Goal: Transaction & Acquisition: Purchase product/service

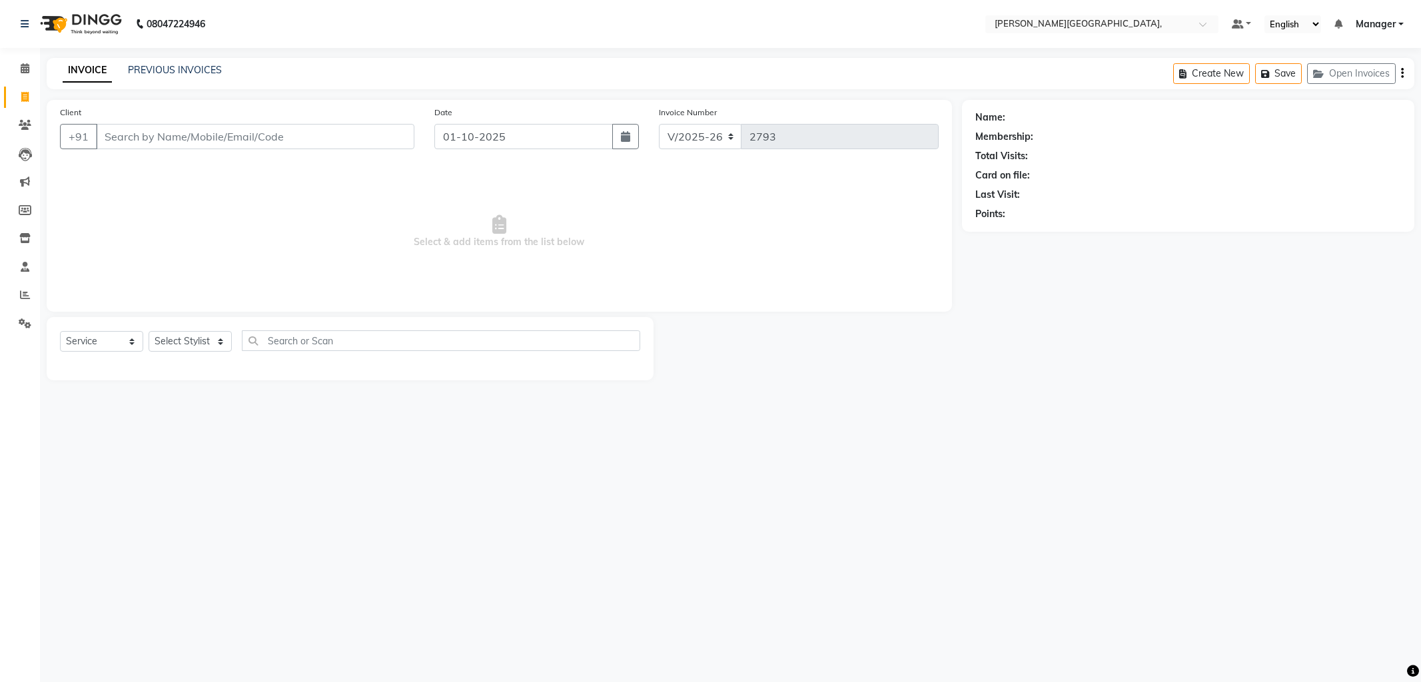
select select "6483"
select select "service"
click at [197, 338] on select "Select Stylist [PERSON_NAME] [PERSON_NAME] nails Manager [PERSON_NAME]" at bounding box center [190, 341] width 83 height 21
select select "49451"
click at [149, 332] on select "Select Stylist [PERSON_NAME] [PERSON_NAME] nails Manager [PERSON_NAME]" at bounding box center [190, 341] width 83 height 21
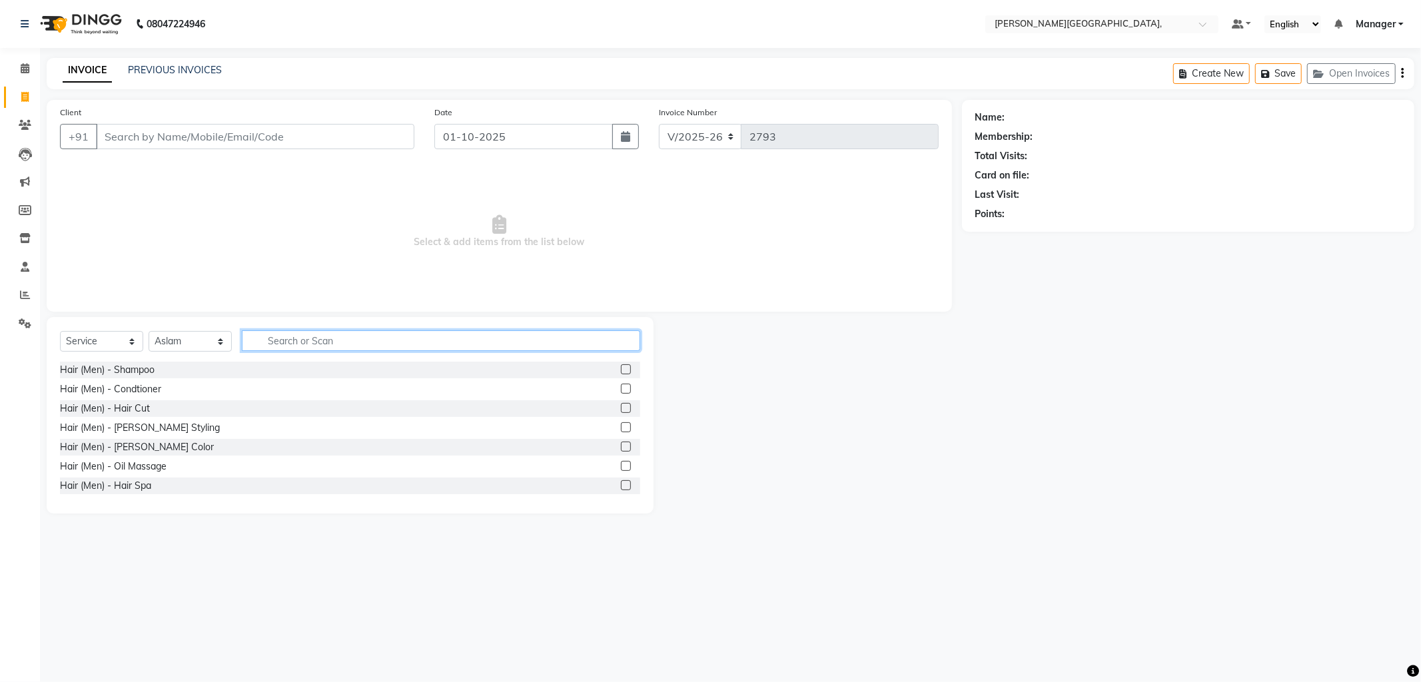
click at [315, 337] on input "text" at bounding box center [441, 341] width 398 height 21
type input "to"
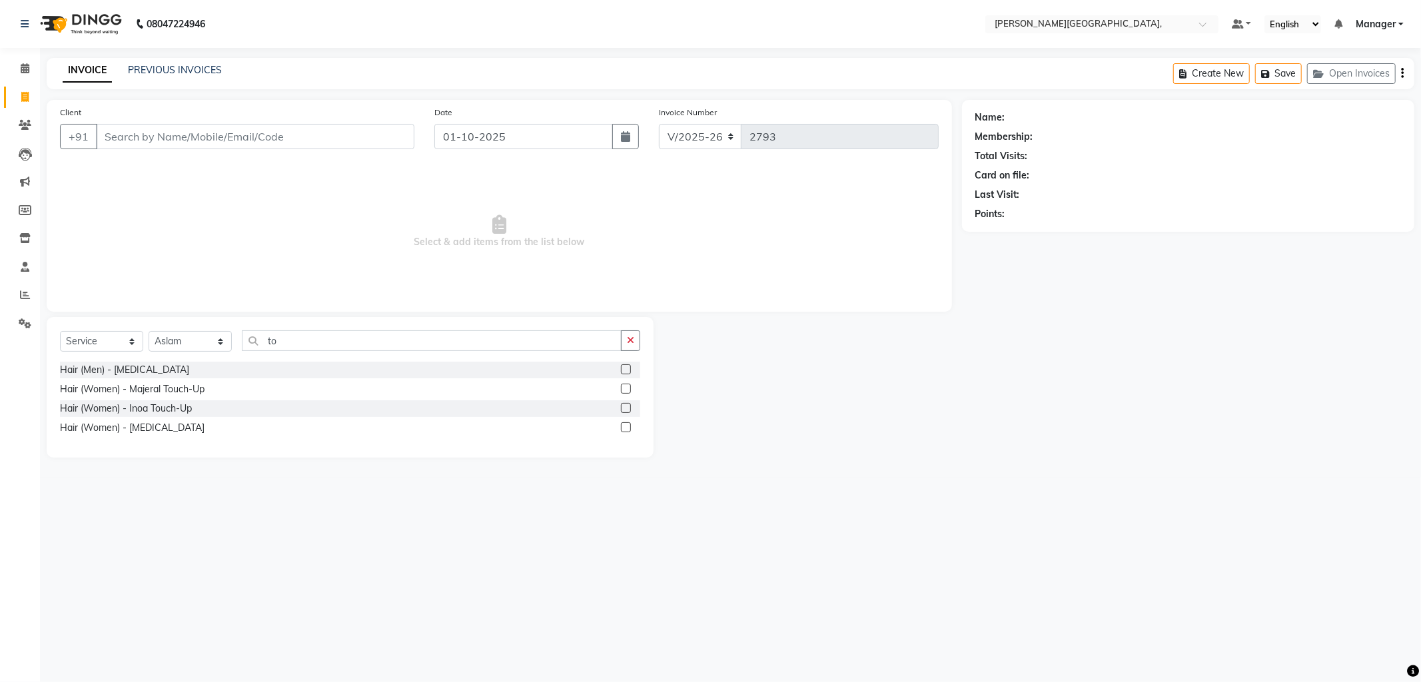
click at [627, 403] on label at bounding box center [626, 408] width 10 height 10
click at [627, 404] on input "checkbox" at bounding box center [625, 408] width 9 height 9
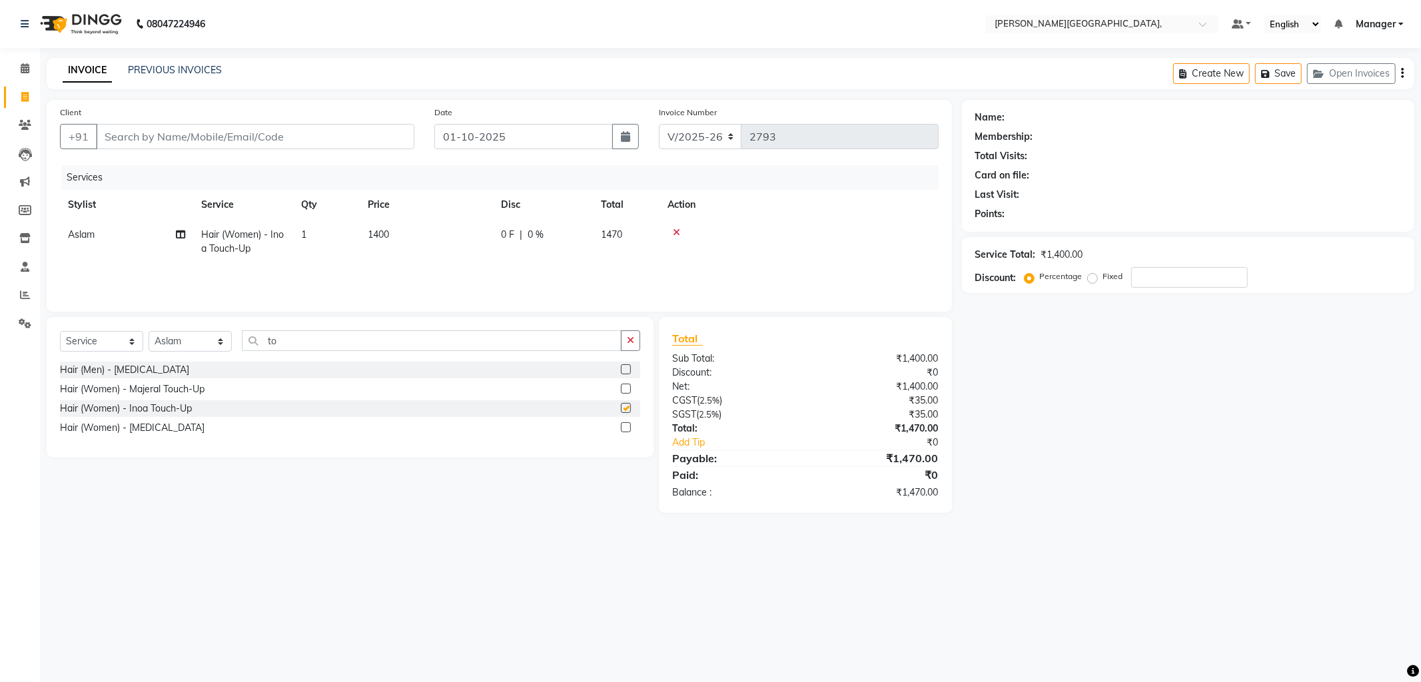
checkbox input "false"
click at [382, 139] on input "Client" at bounding box center [255, 136] width 319 height 25
type input "9"
type input "0"
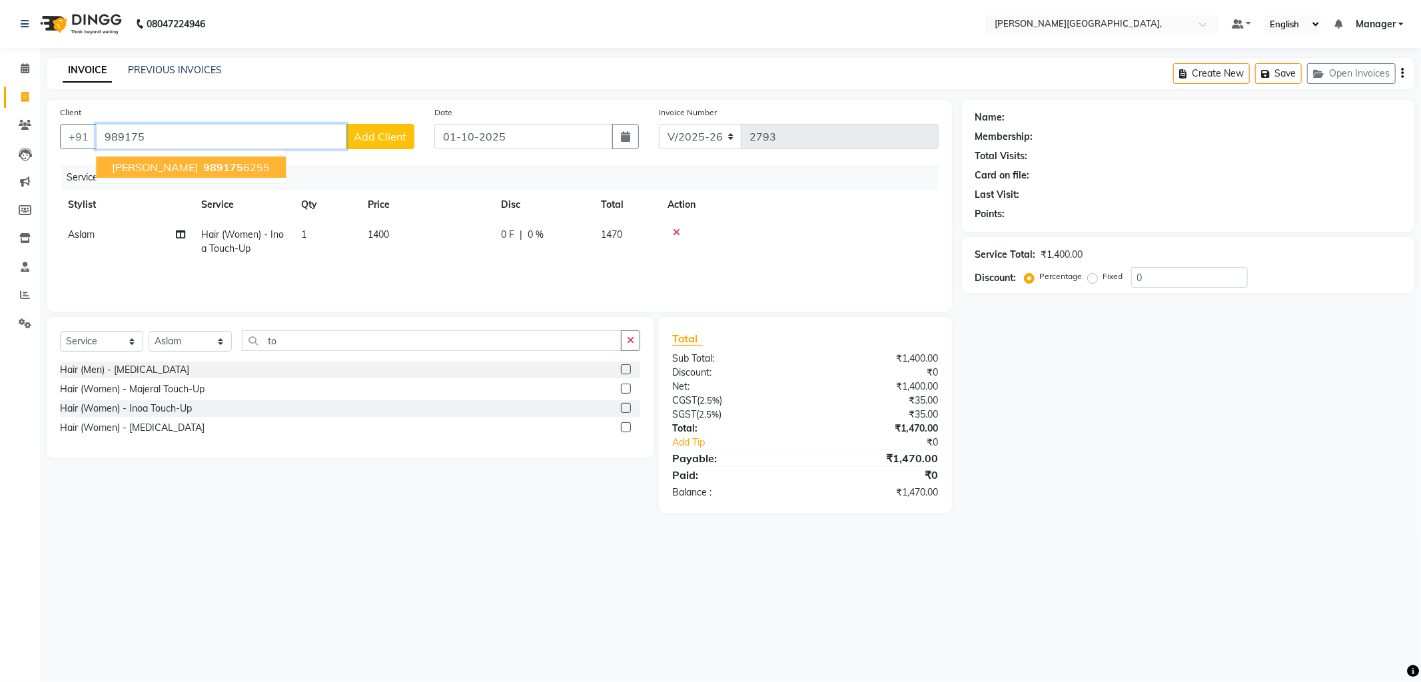
click at [203, 171] on span "989175" at bounding box center [223, 167] width 40 height 13
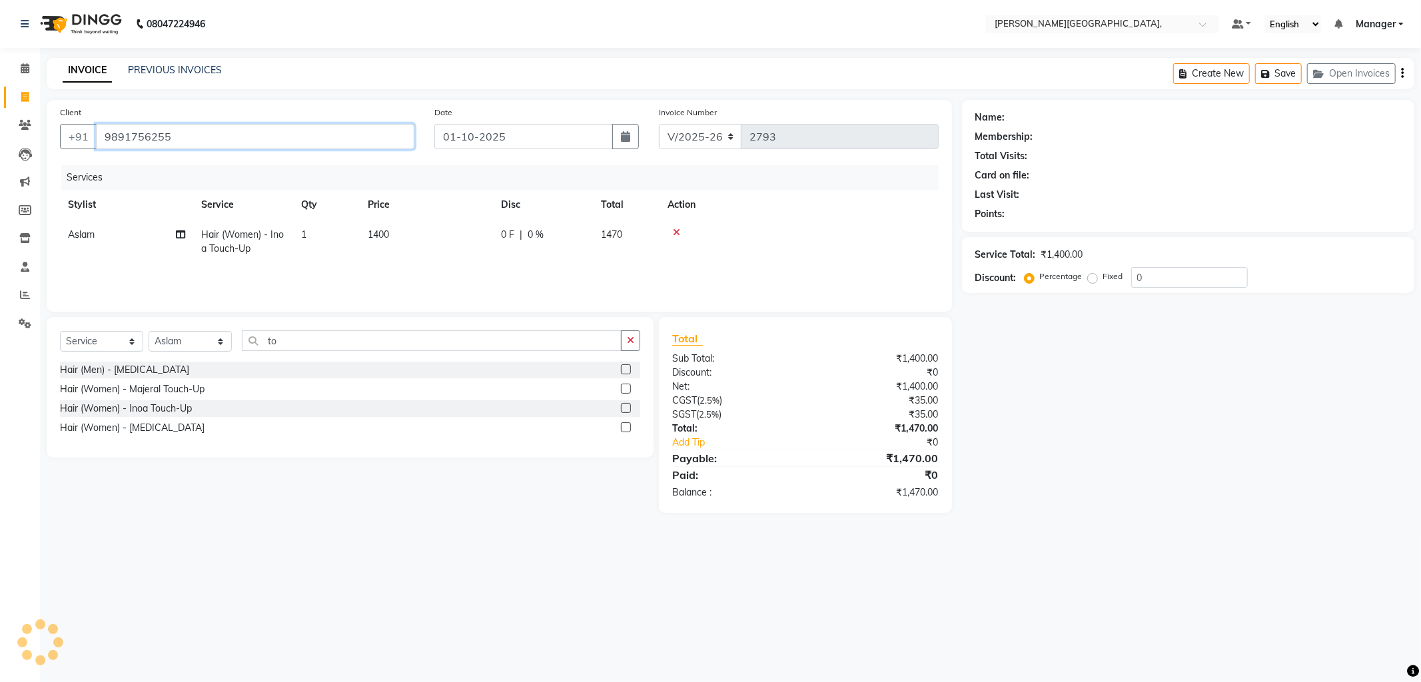
type input "9891756255"
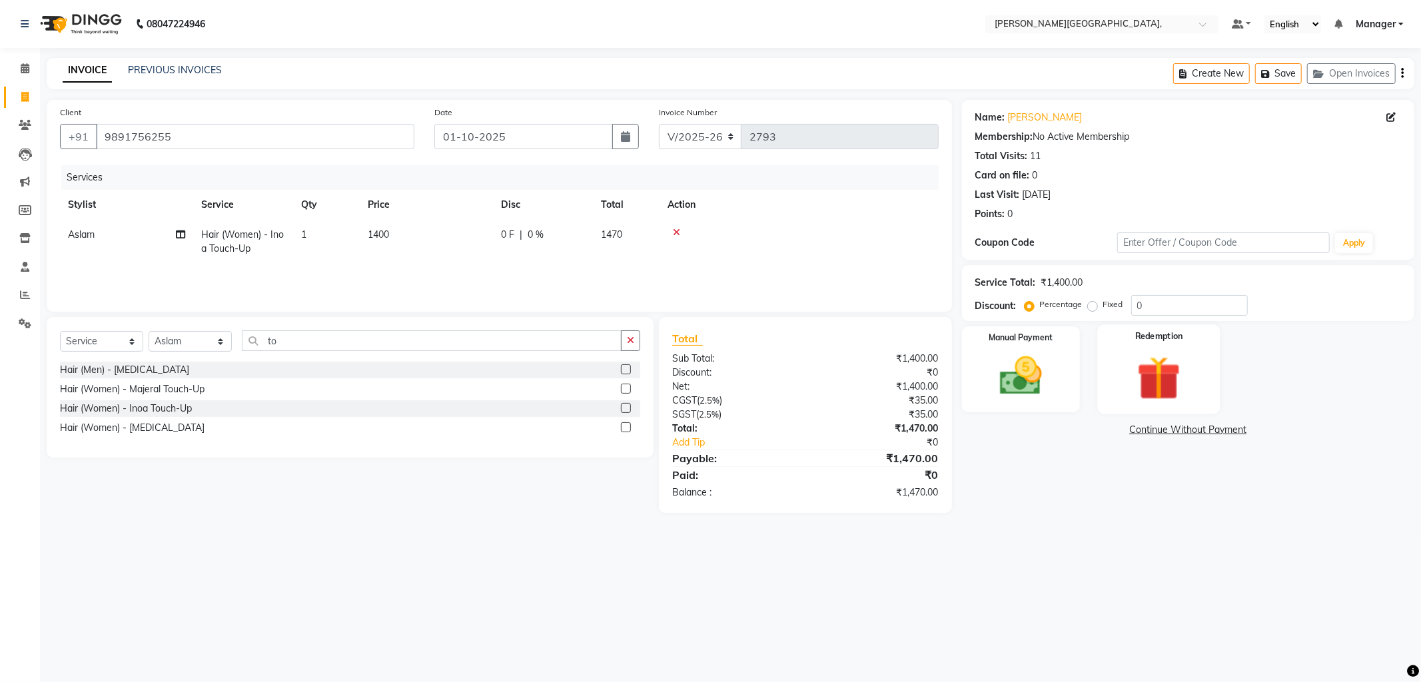
click at [1156, 380] on img at bounding box center [1159, 378] width 71 height 55
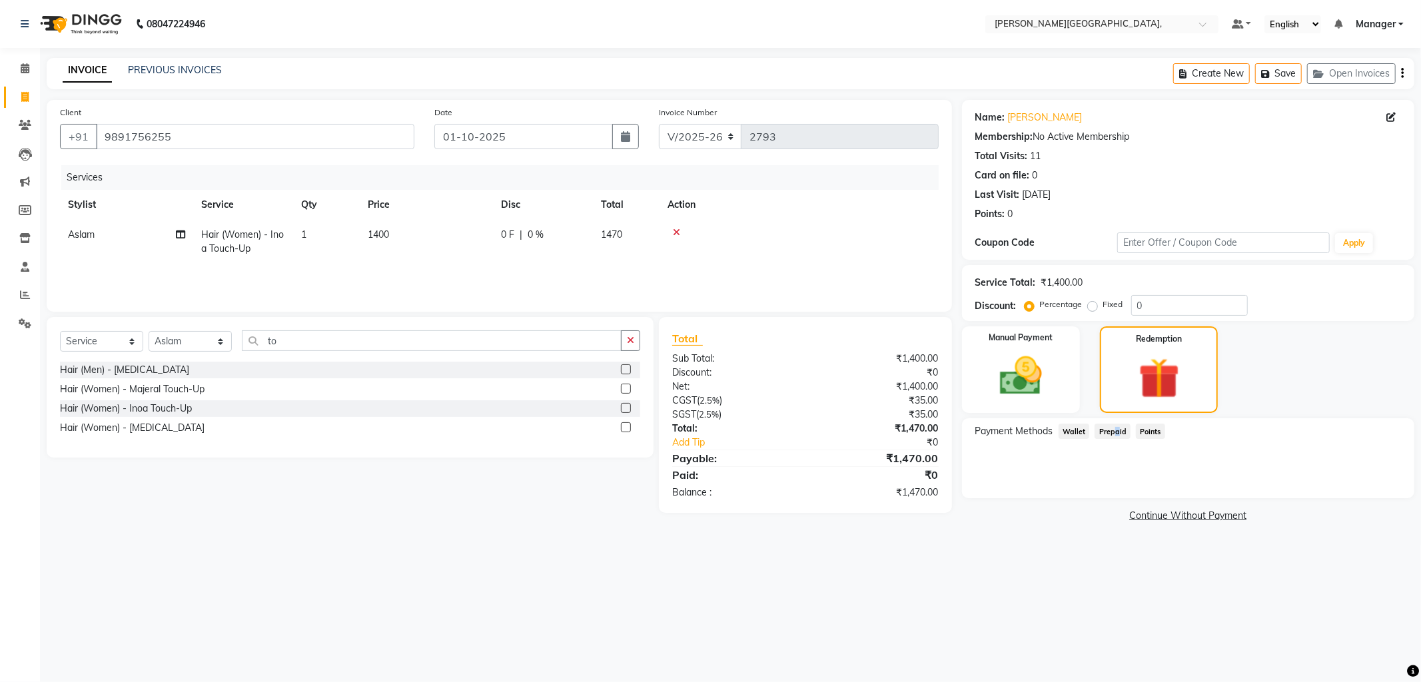
click at [1113, 430] on span "Prepaid" at bounding box center [1113, 431] width 36 height 15
click at [1026, 369] on img at bounding box center [1021, 376] width 71 height 51
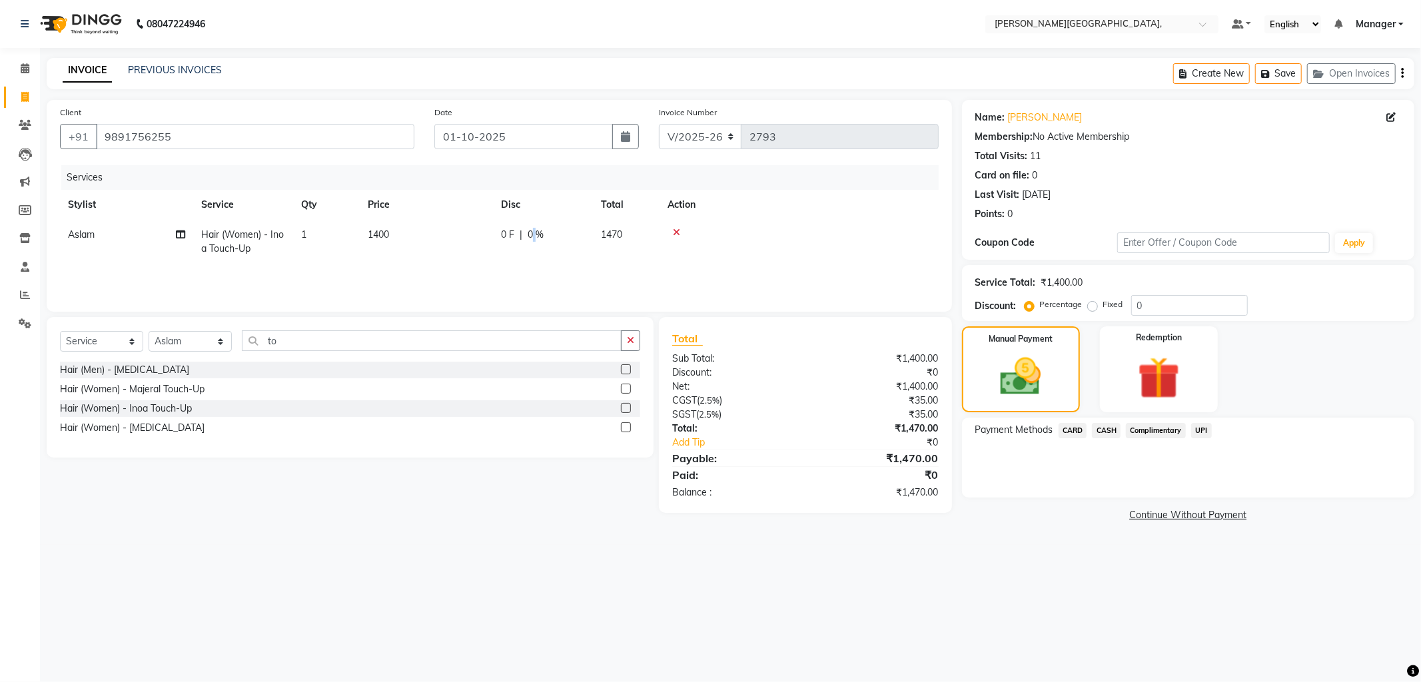
drag, startPoint x: 534, startPoint y: 232, endPoint x: 548, endPoint y: 247, distance: 21.2
click at [534, 232] on span "0 %" at bounding box center [536, 235] width 16 height 14
select select "49451"
click at [647, 233] on input "0" at bounding box center [642, 238] width 40 height 21
type input "10"
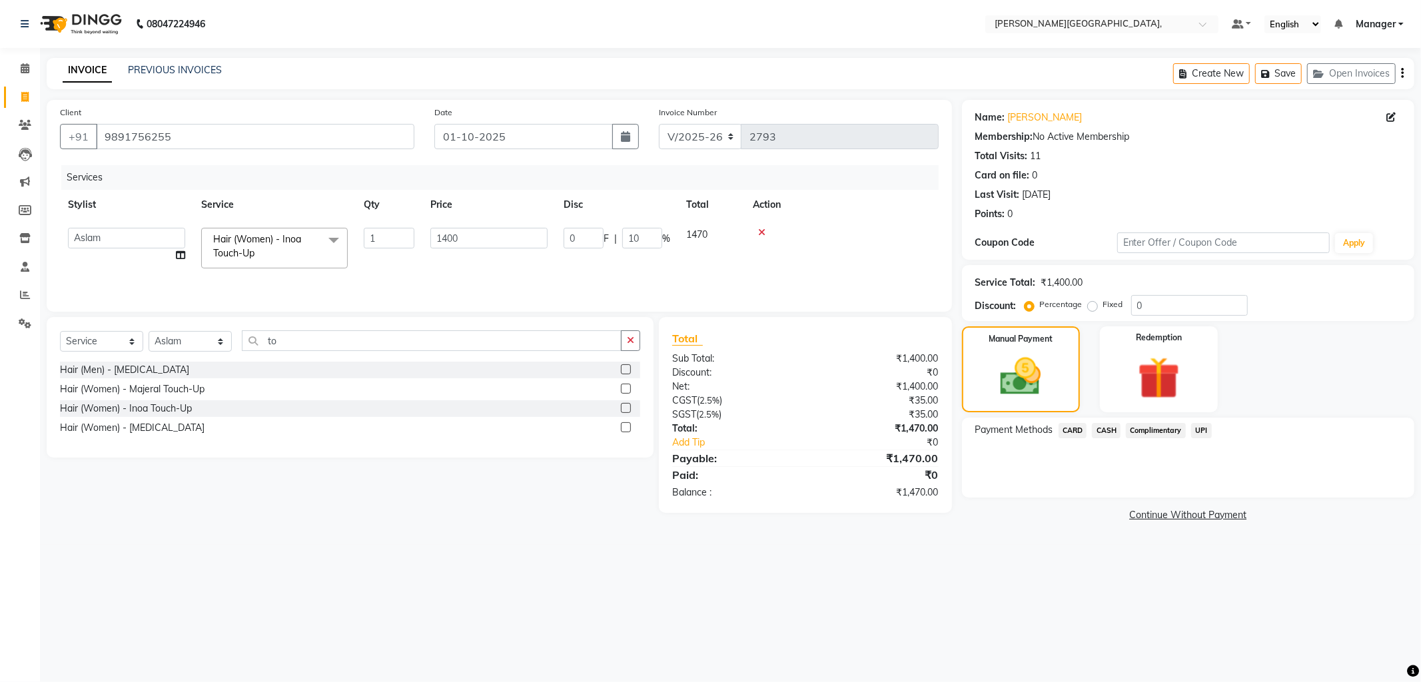
click at [827, 215] on th "Action" at bounding box center [842, 205] width 194 height 30
click at [1030, 370] on img at bounding box center [1020, 377] width 69 height 49
click at [1206, 430] on span "UPI" at bounding box center [1201, 430] width 21 height 15
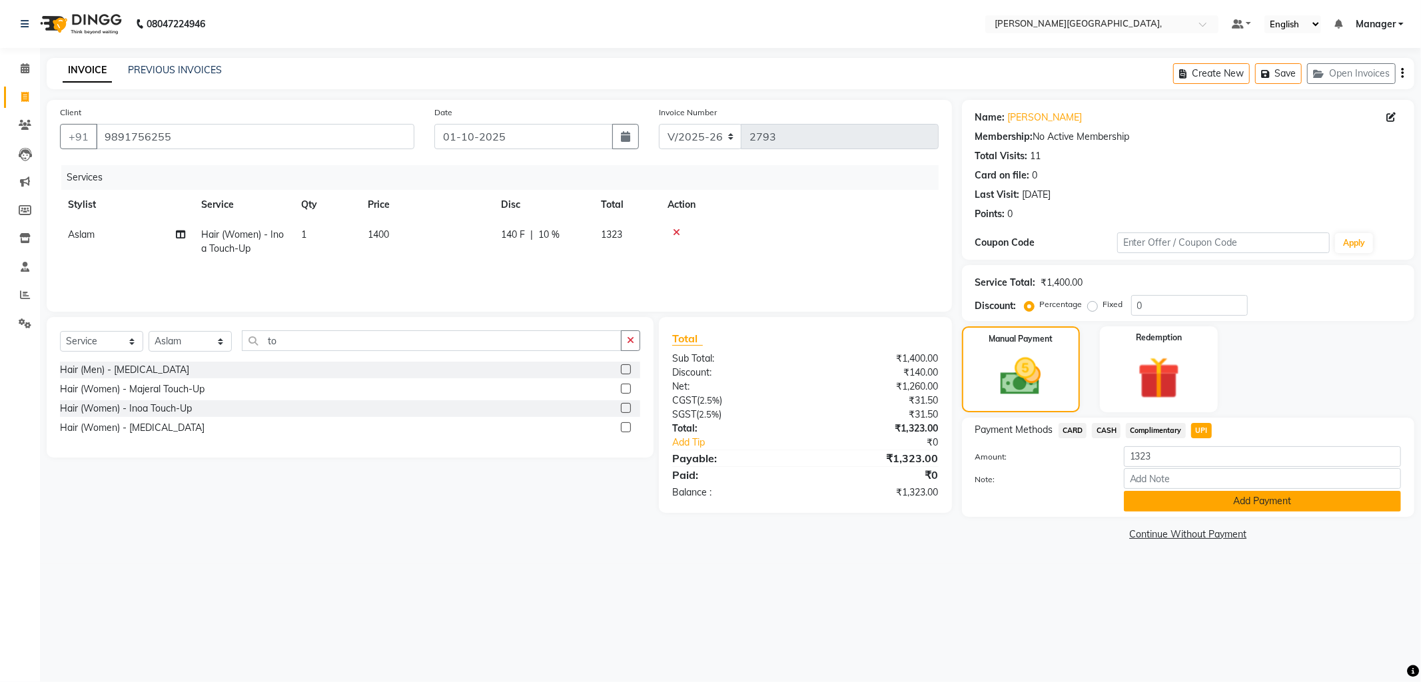
click at [1220, 504] on button "Add Payment" at bounding box center [1262, 501] width 277 height 21
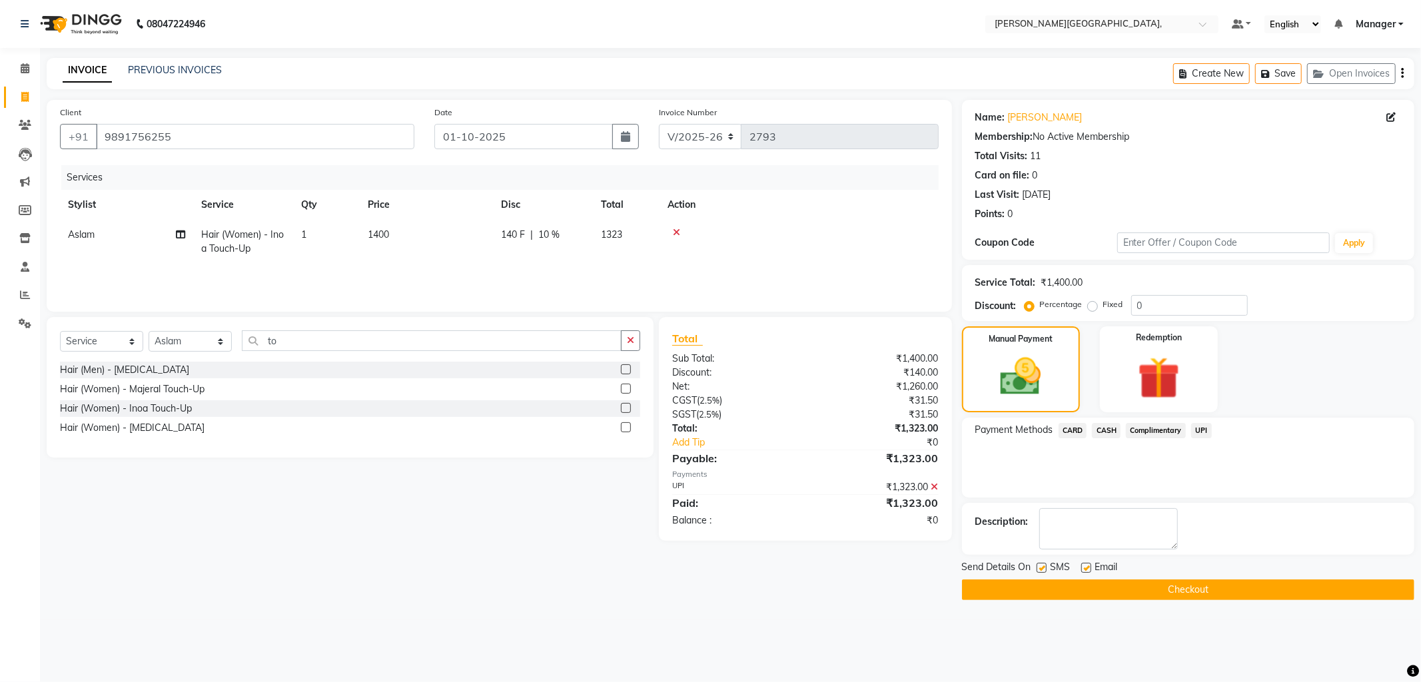
click at [1193, 584] on button "Checkout" at bounding box center [1188, 590] width 452 height 21
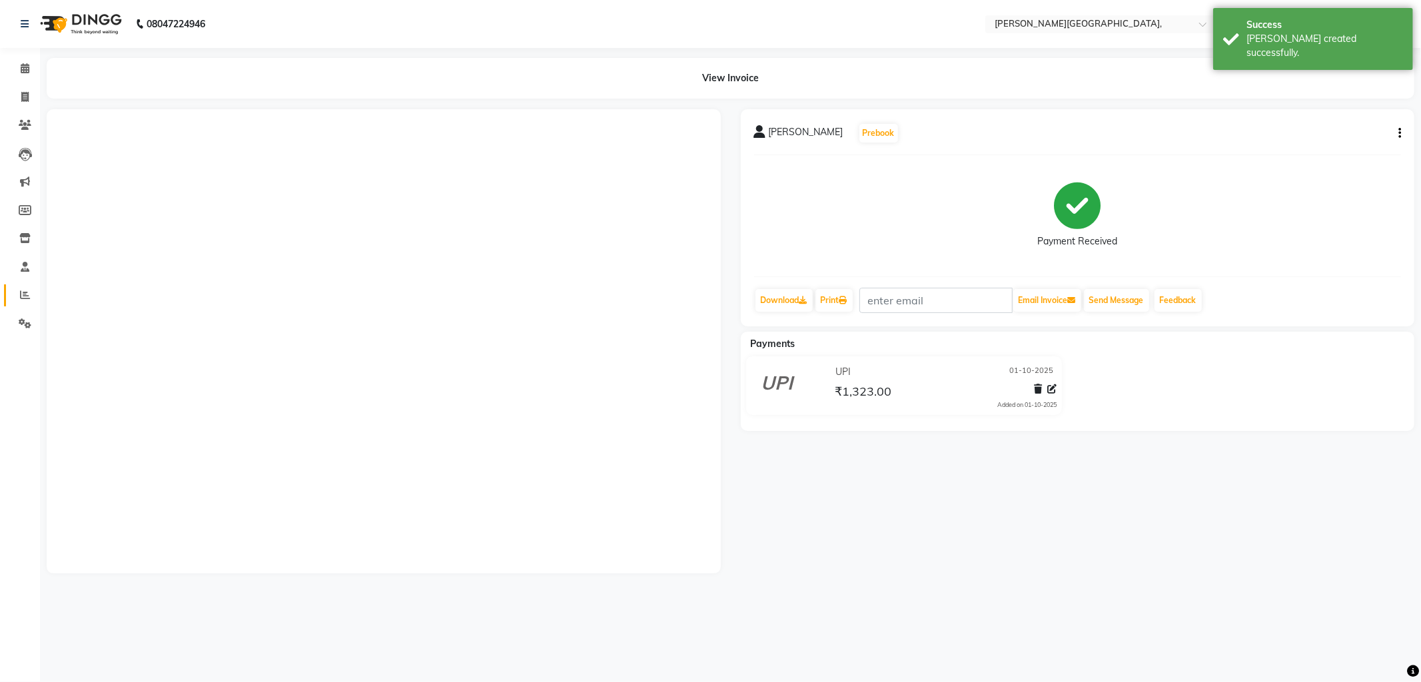
click at [27, 296] on icon at bounding box center [25, 295] width 10 height 10
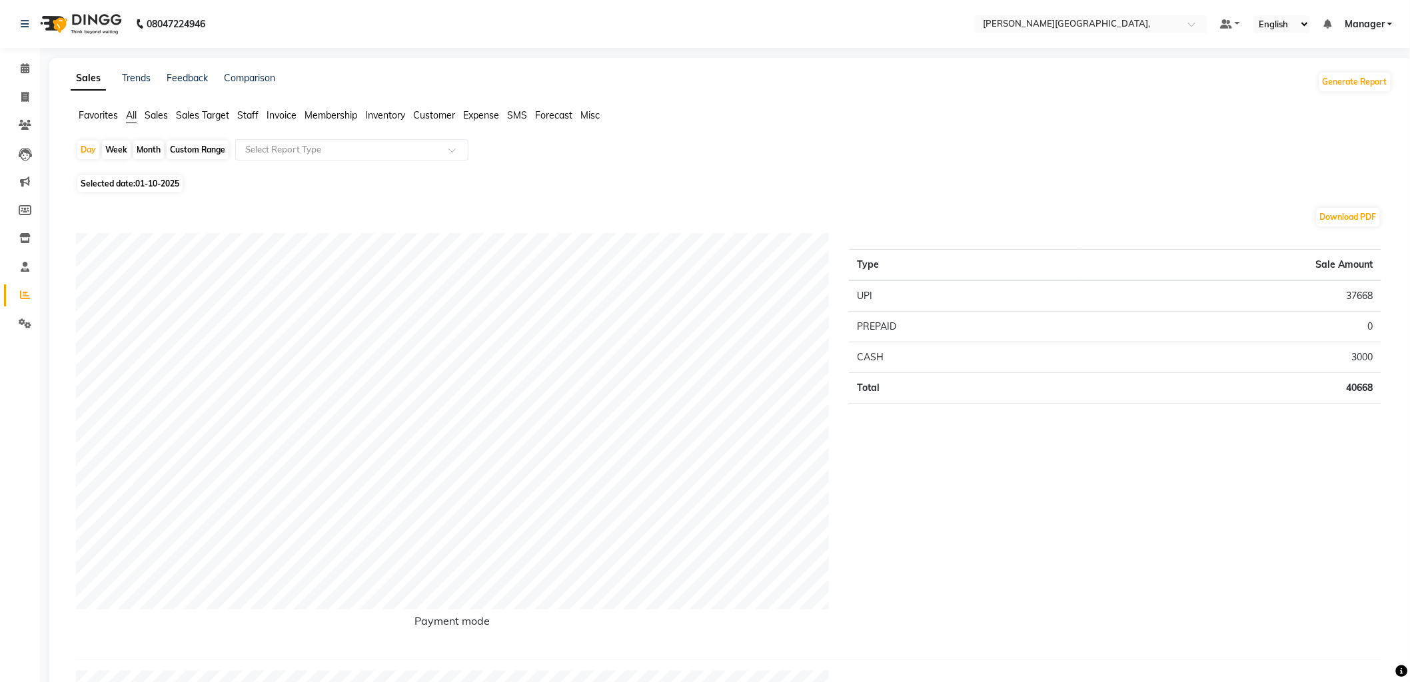
drag, startPoint x: 25, startPoint y: 295, endPoint x: 25, endPoint y: 285, distance: 10.0
click at [25, 295] on icon at bounding box center [25, 295] width 10 height 10
click at [21, 93] on icon at bounding box center [24, 97] width 7 height 10
select select "service"
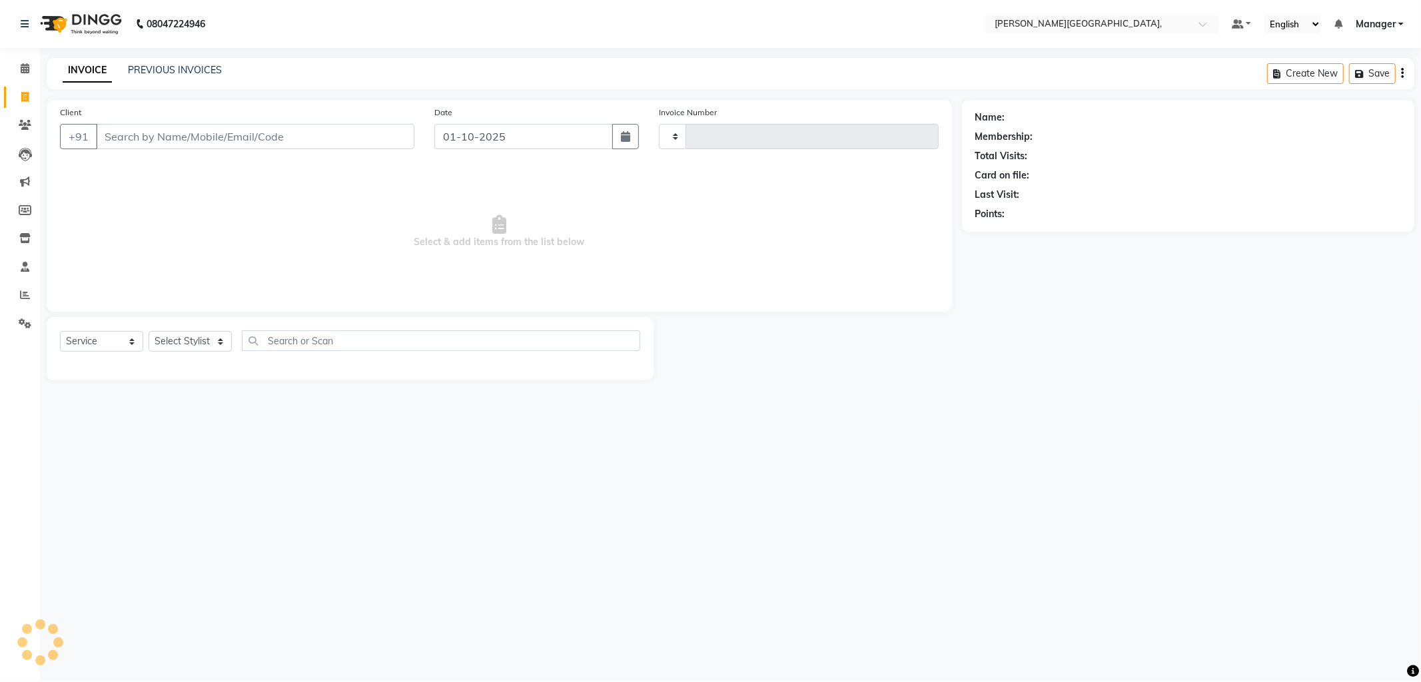
type input "2794"
select select "6483"
click at [185, 336] on select "Select Stylist [PERSON_NAME] [PERSON_NAME] nails Manager [PERSON_NAME]" at bounding box center [190, 341] width 83 height 21
select select "84516"
click at [149, 332] on select "Select Stylist [PERSON_NAME] [PERSON_NAME] nails Manager [PERSON_NAME]" at bounding box center [190, 341] width 83 height 21
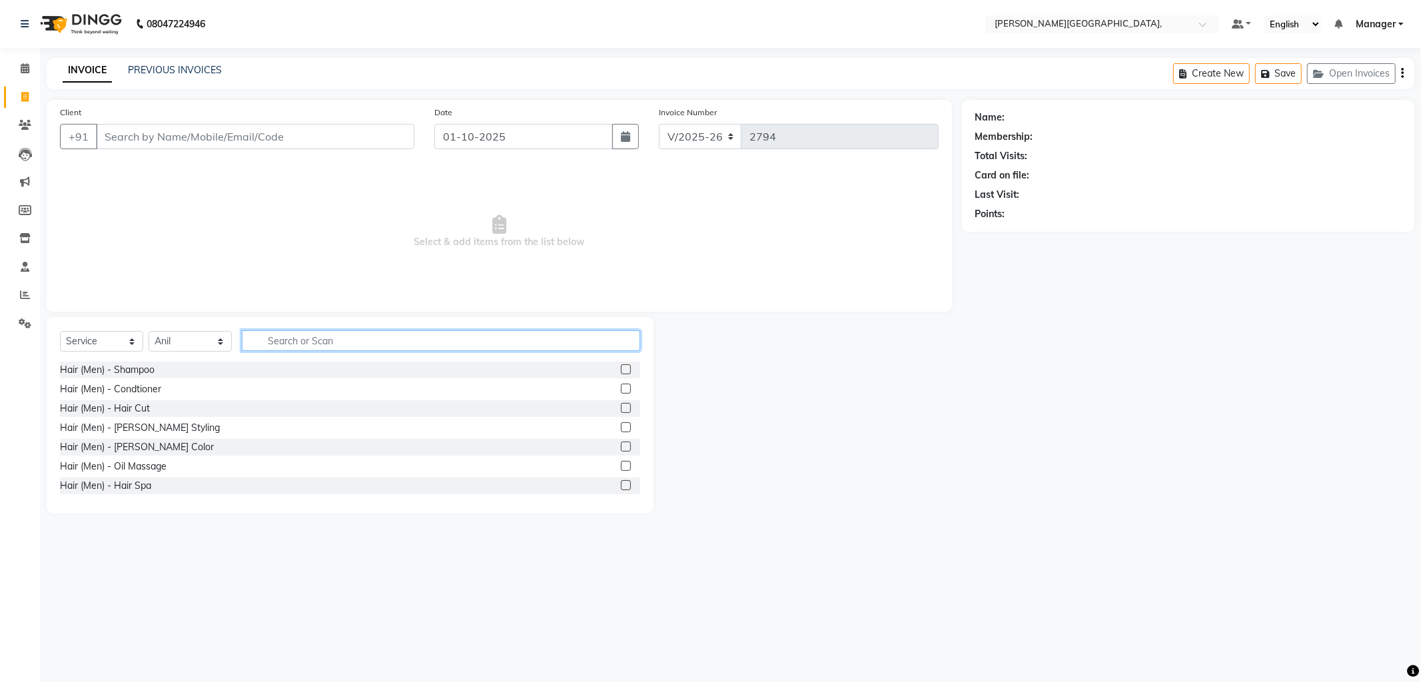
click at [354, 340] on input "text" at bounding box center [441, 341] width 398 height 21
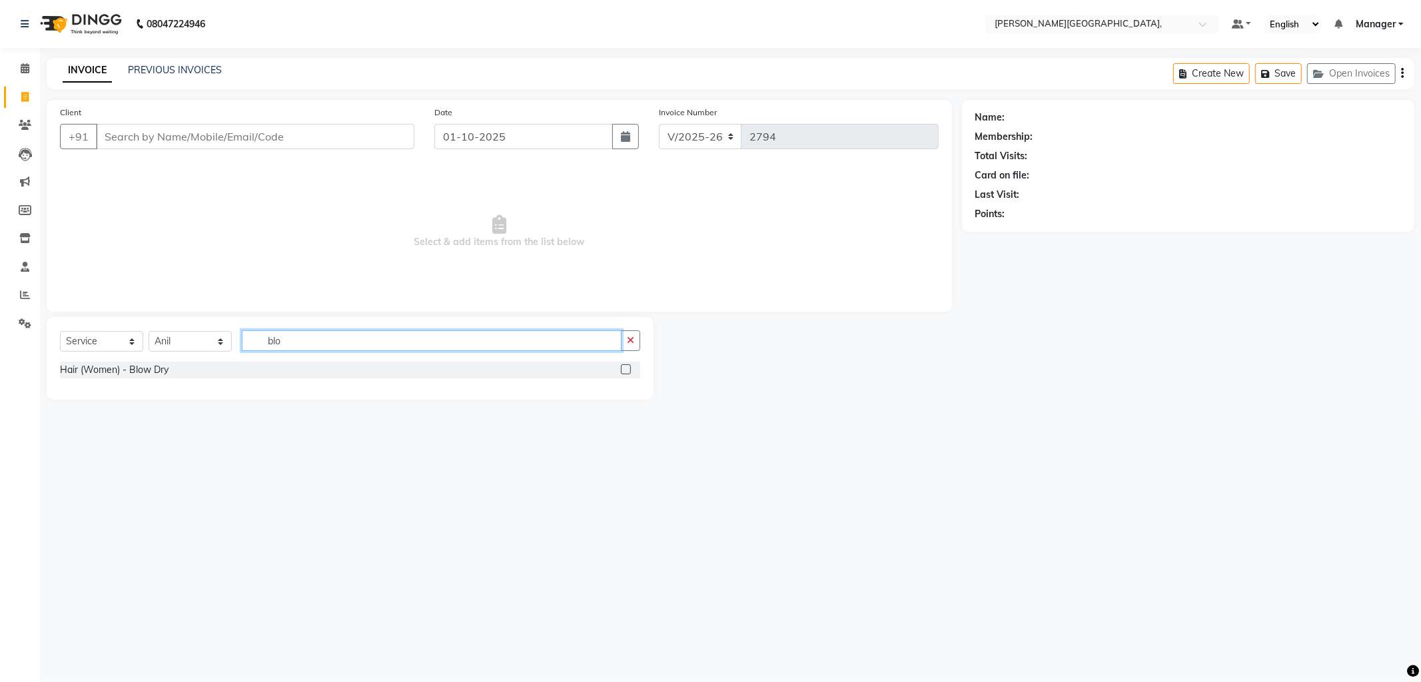
type input "blo"
click at [625, 369] on label at bounding box center [626, 370] width 10 height 10
click at [625, 369] on input "checkbox" at bounding box center [625, 370] width 9 height 9
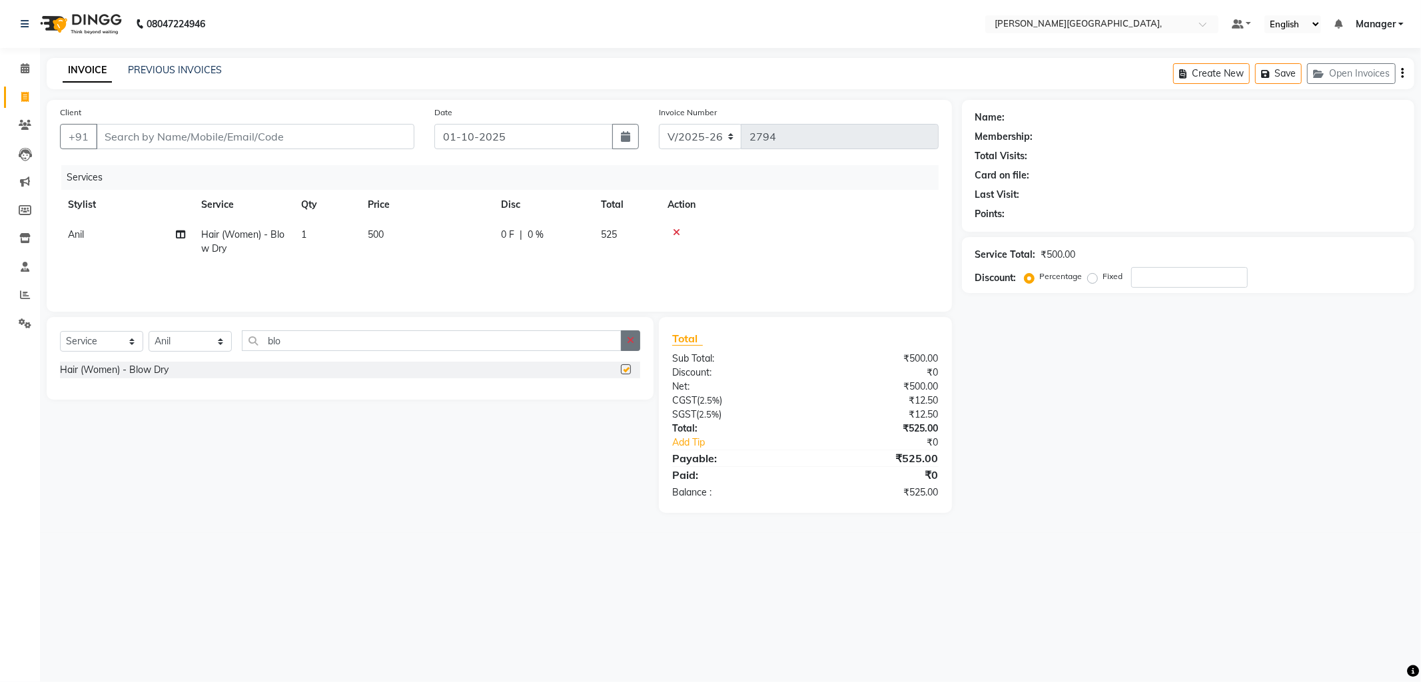
checkbox input "false"
click at [630, 343] on icon "button" at bounding box center [630, 340] width 7 height 9
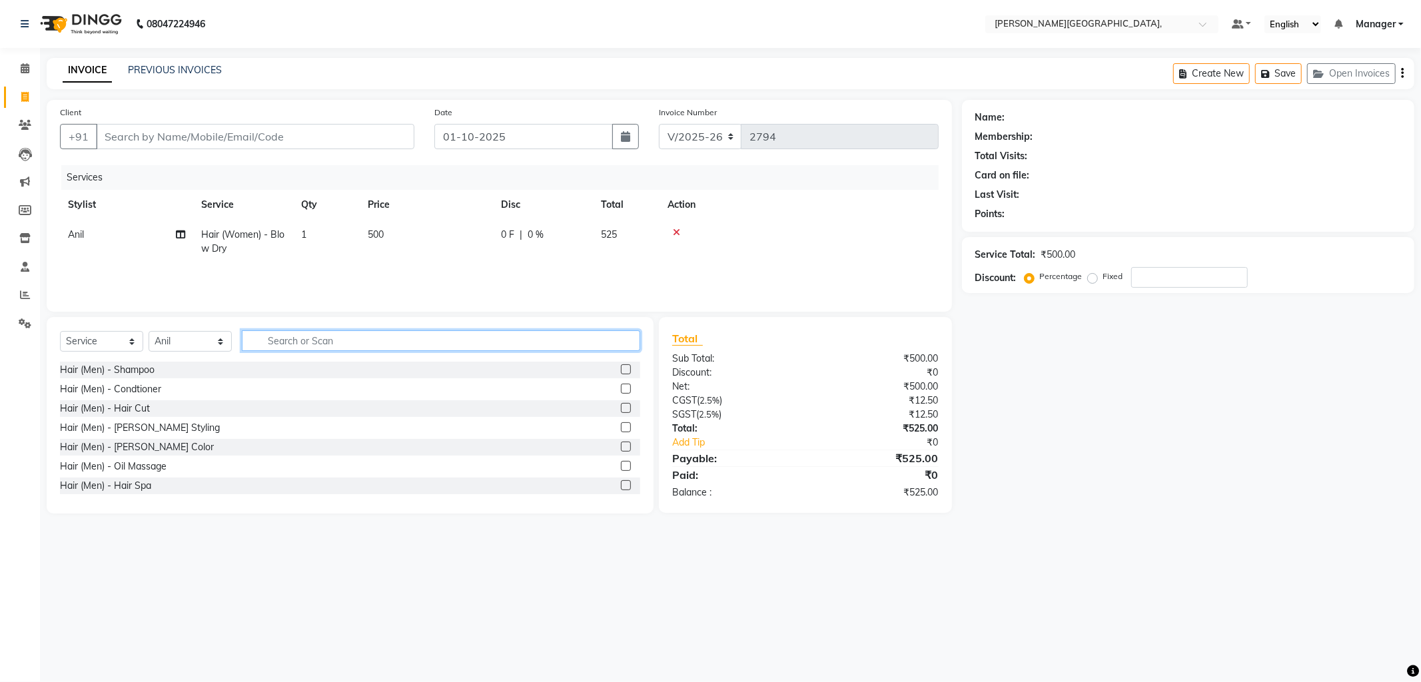
click at [553, 344] on input "text" at bounding box center [441, 341] width 398 height 21
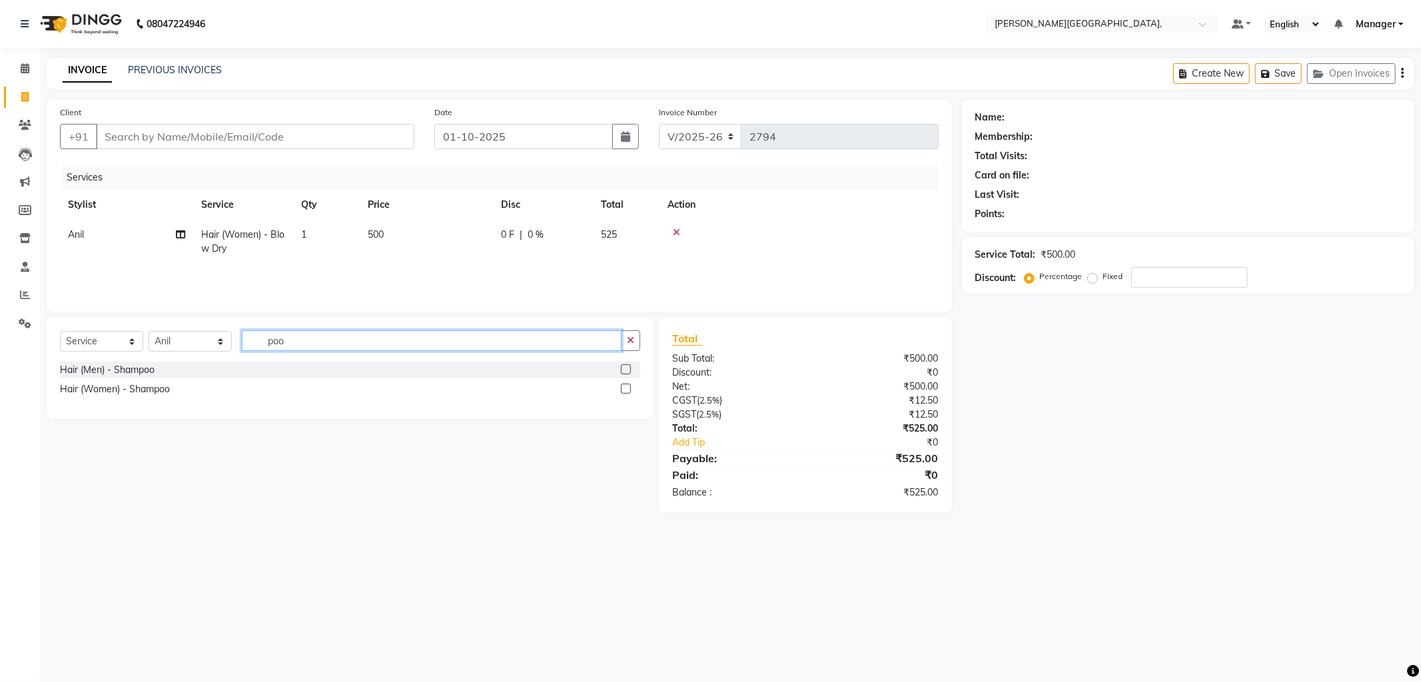
type input "poo"
click at [624, 388] on label at bounding box center [626, 389] width 10 height 10
click at [624, 388] on input "checkbox" at bounding box center [625, 389] width 9 height 9
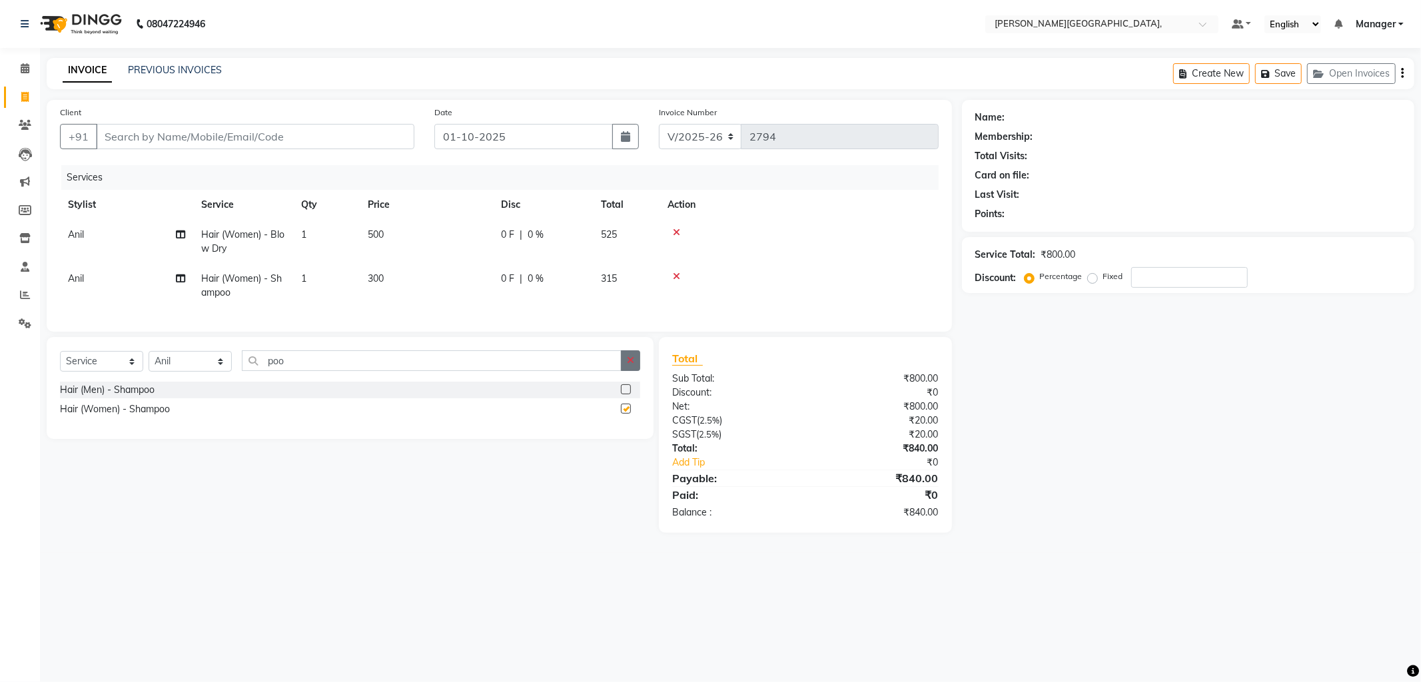
checkbox input "false"
click at [633, 365] on icon "button" at bounding box center [630, 360] width 7 height 9
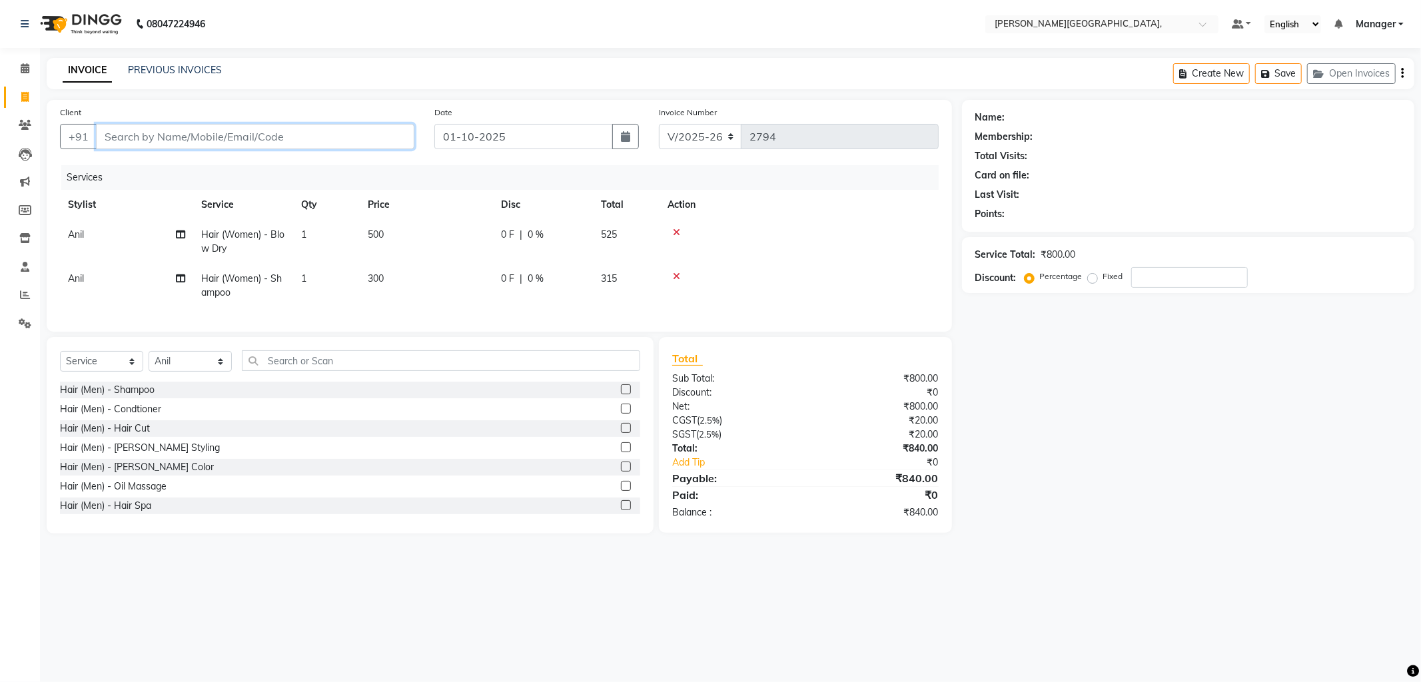
click at [336, 135] on input "Client" at bounding box center [255, 136] width 319 height 25
type input "9"
type input "0"
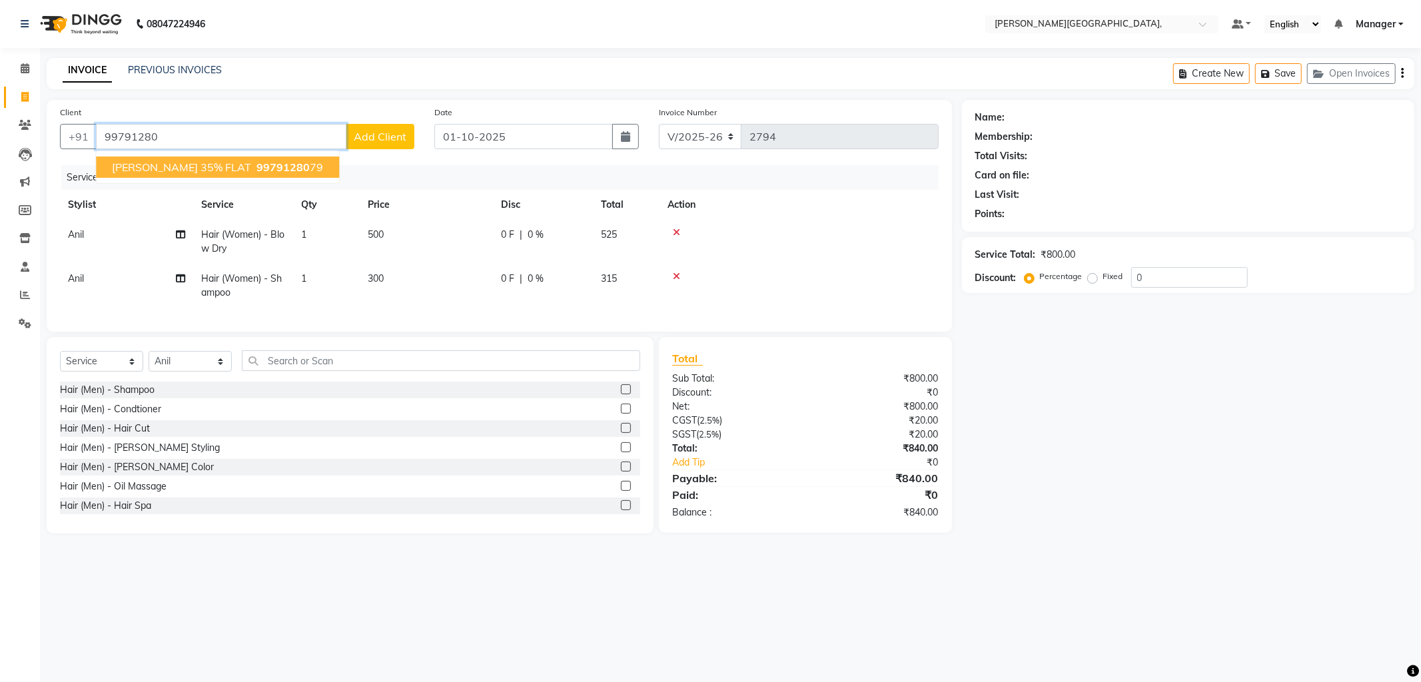
click at [151, 165] on span "Tosha 35% FLAT" at bounding box center [181, 167] width 139 height 13
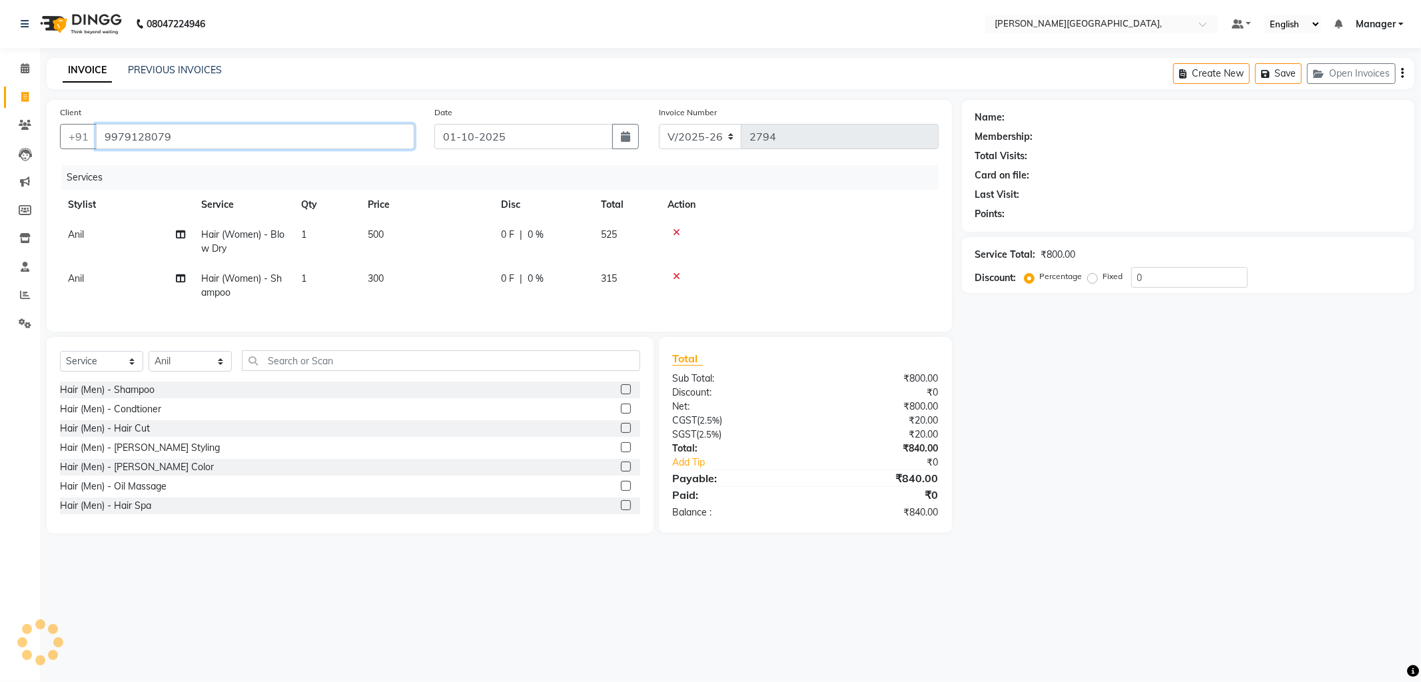
type input "9979128079"
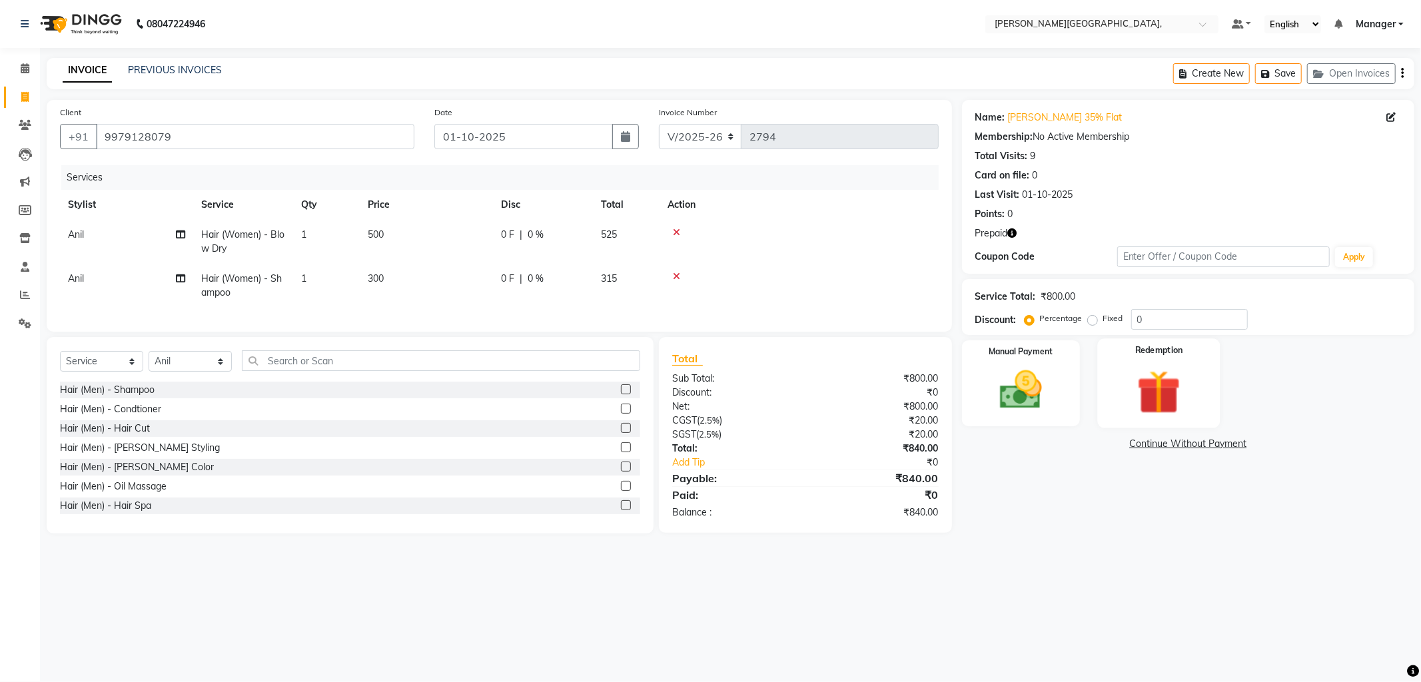
click at [1157, 384] on img at bounding box center [1159, 392] width 71 height 55
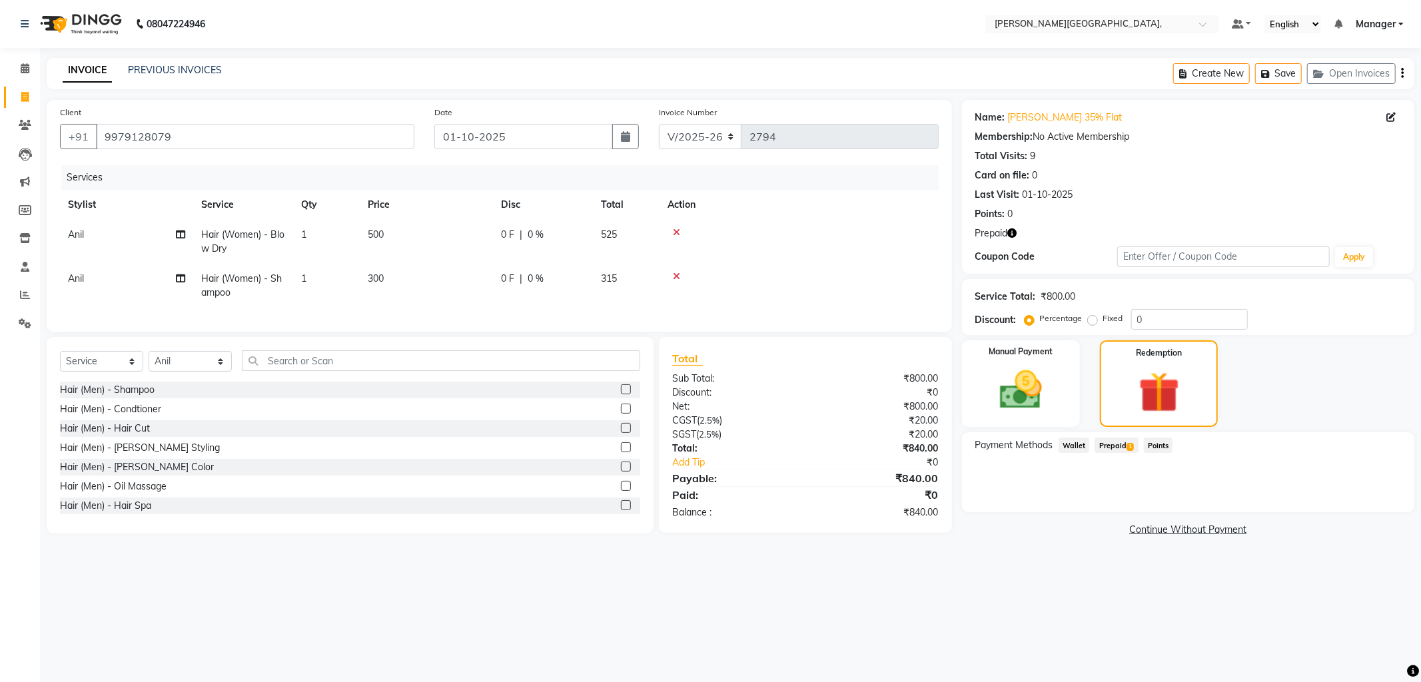
click at [1114, 443] on span "Prepaid 1" at bounding box center [1116, 445] width 43 height 15
click at [1167, 317] on input "0" at bounding box center [1189, 319] width 117 height 21
type input "3080.85"
type input "30"
click at [1118, 442] on span "Prepaid 1" at bounding box center [1116, 445] width 43 height 15
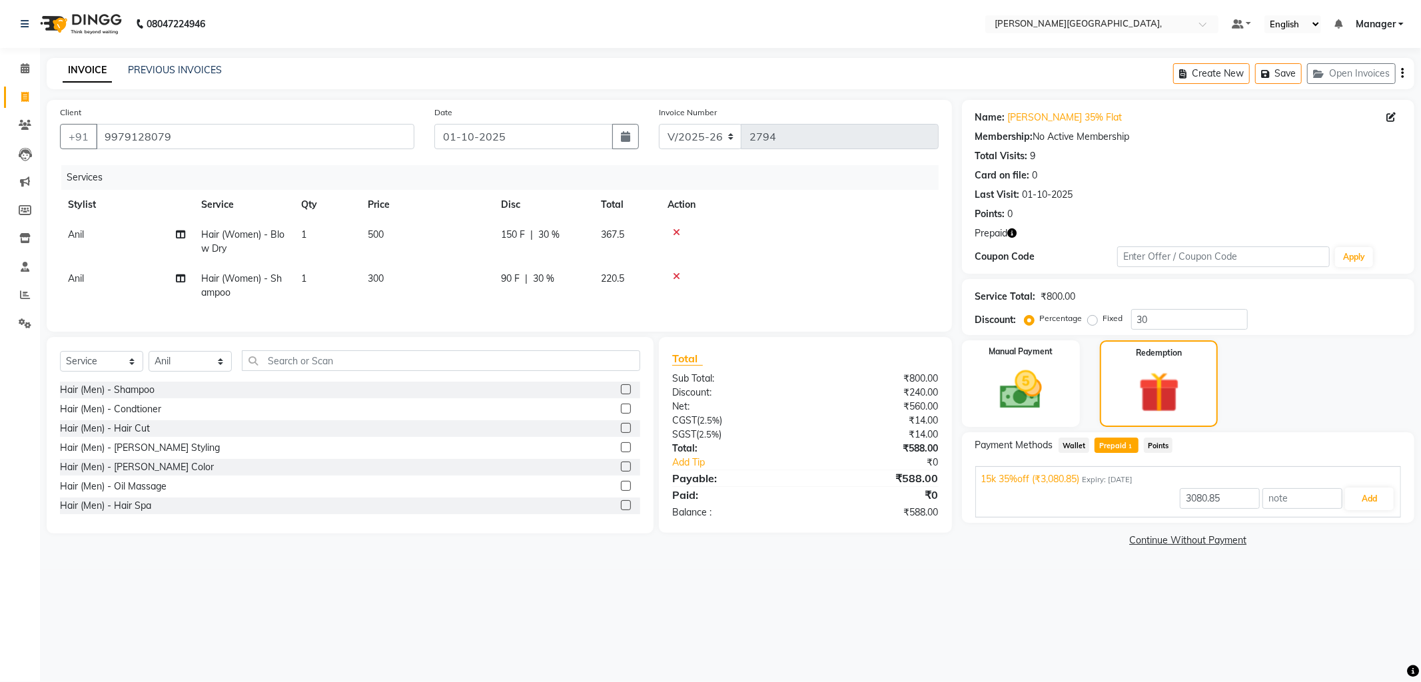
type input "588"
click at [1369, 498] on button "Add" at bounding box center [1369, 499] width 49 height 23
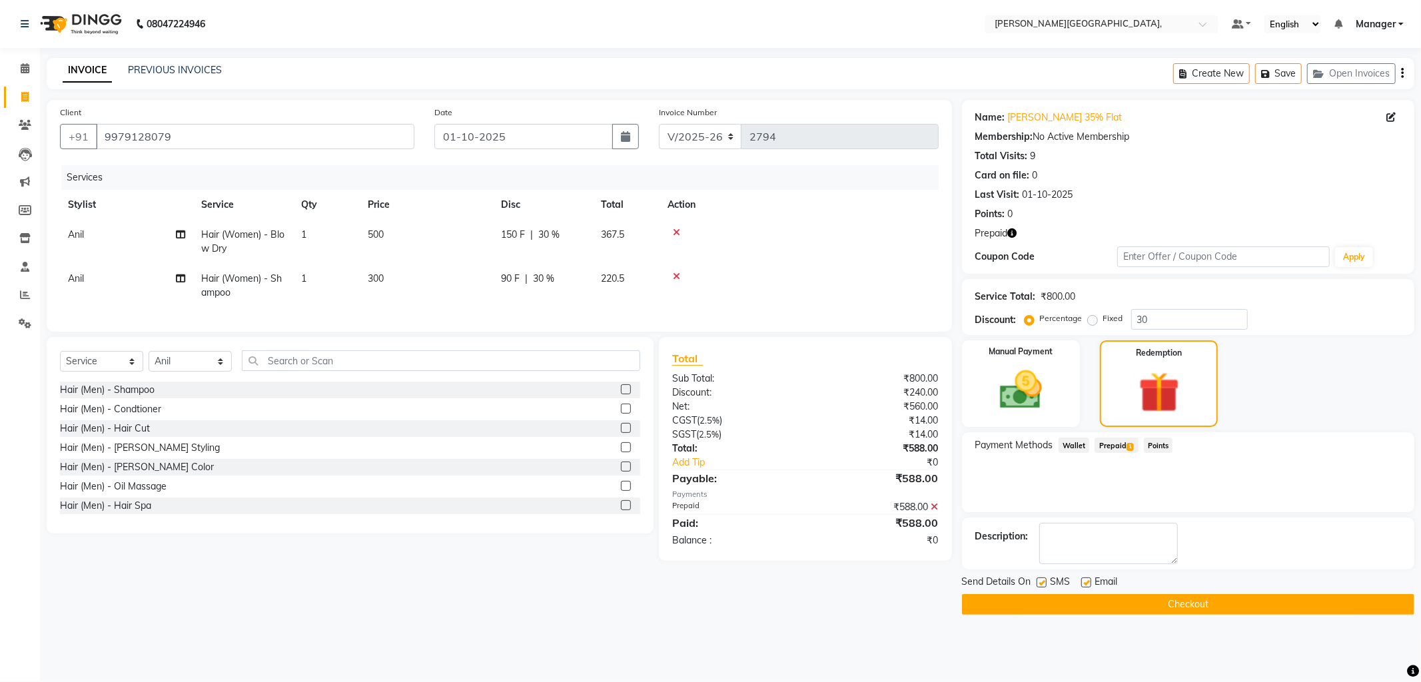
click at [1208, 607] on button "Checkout" at bounding box center [1188, 604] width 452 height 21
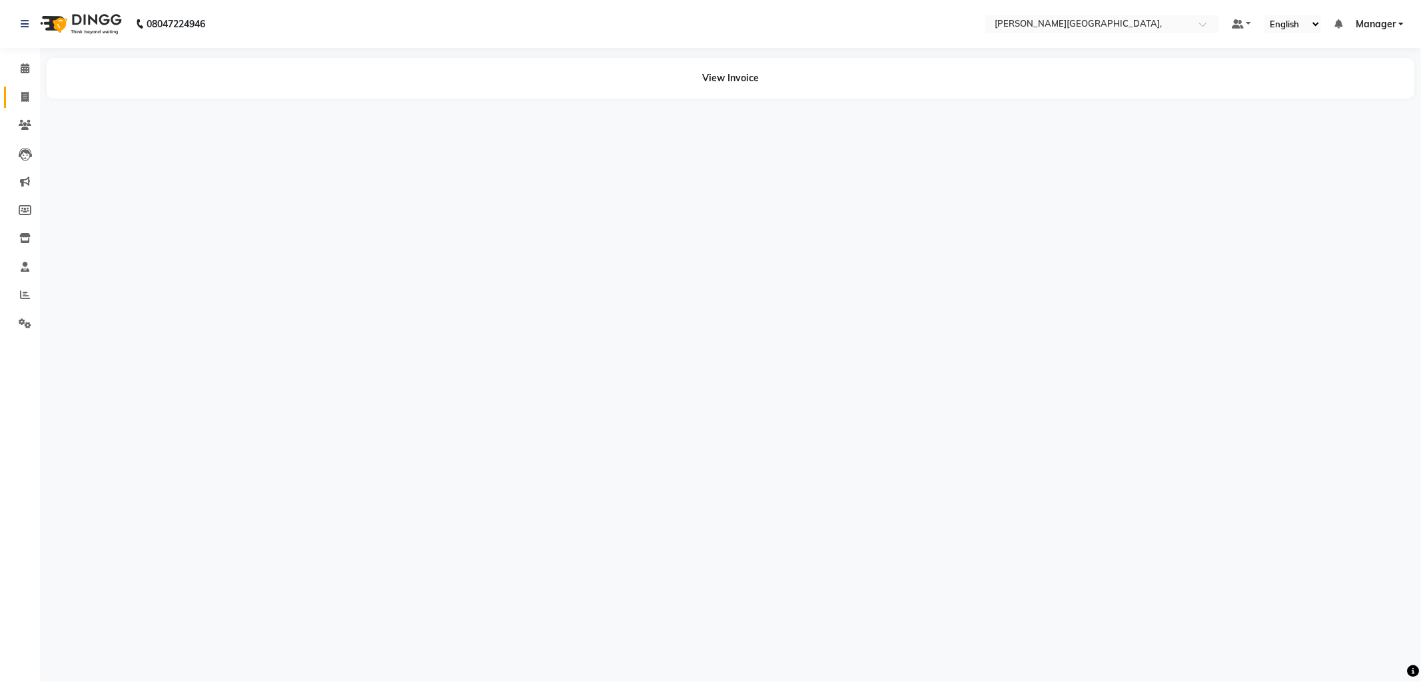
click at [22, 89] on link "Invoice" at bounding box center [20, 98] width 32 height 22
select select "service"
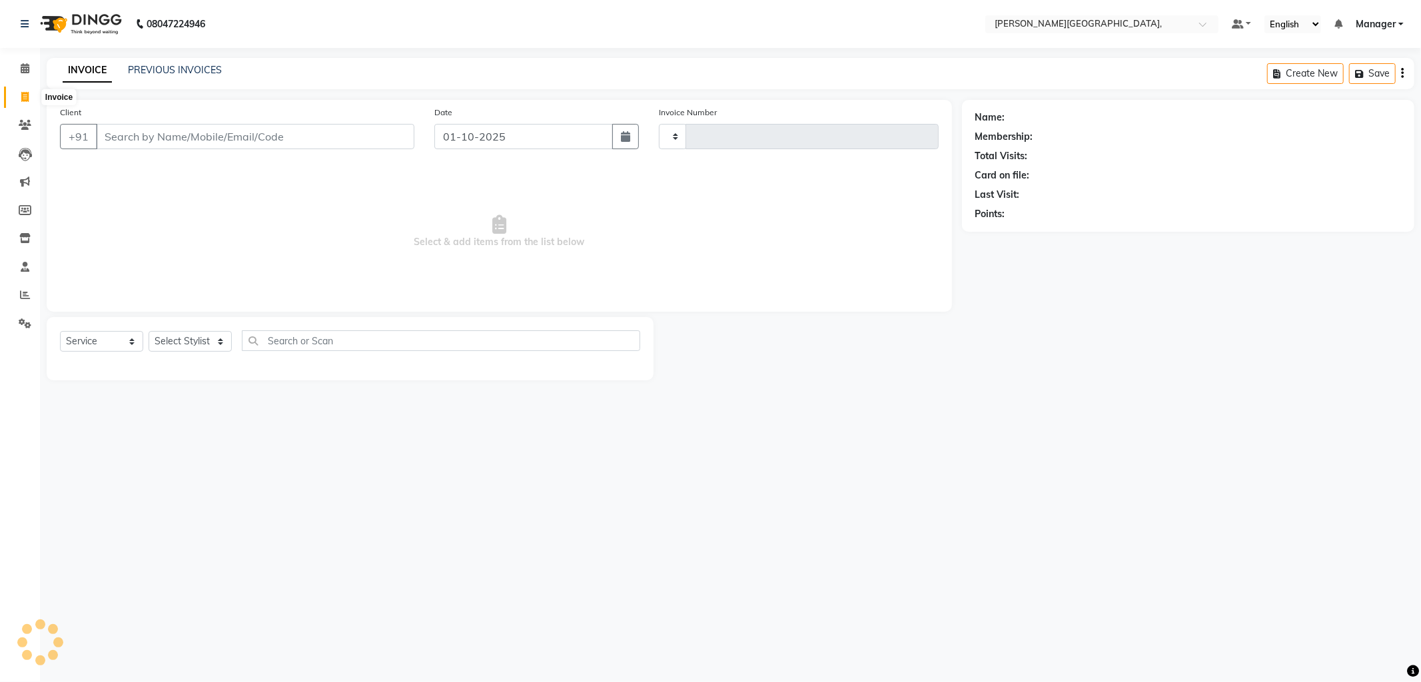
type input "2795"
select select "6483"
click at [179, 71] on link "PREVIOUS INVOICES" at bounding box center [175, 70] width 94 height 12
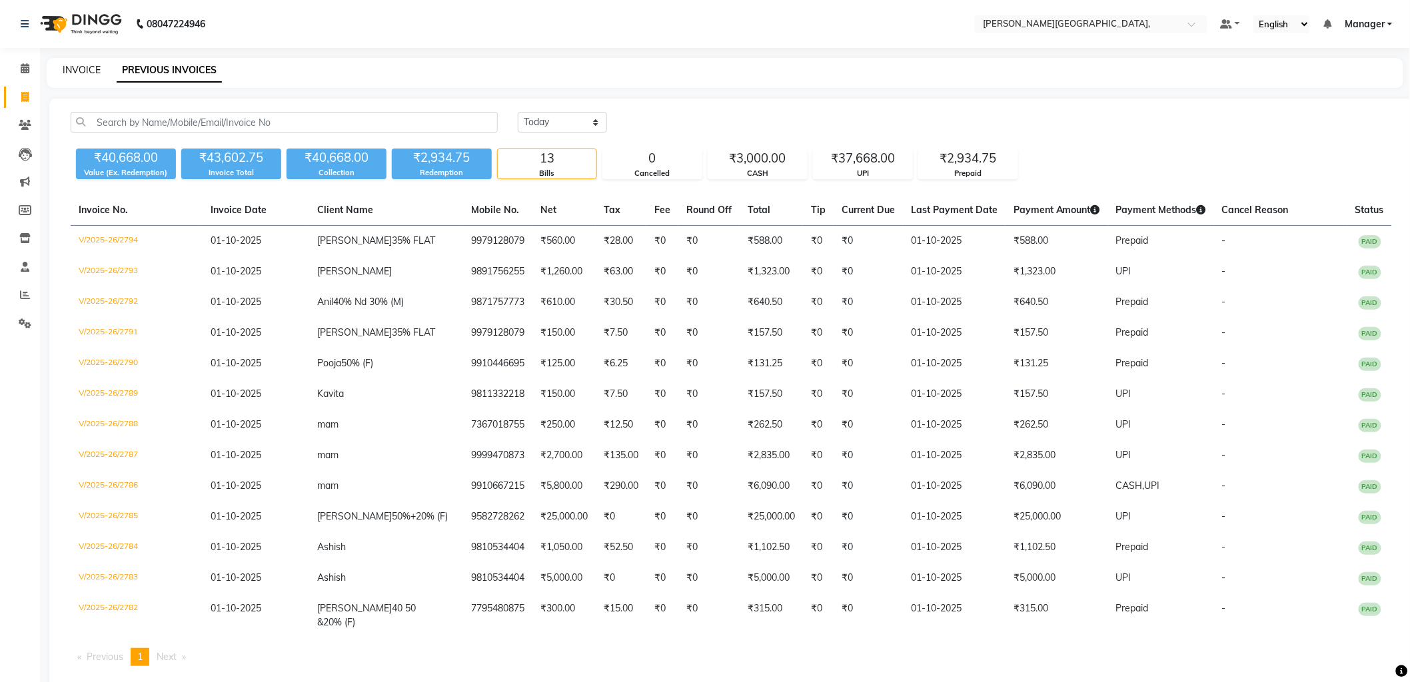
click at [82, 69] on link "INVOICE" at bounding box center [82, 70] width 38 height 12
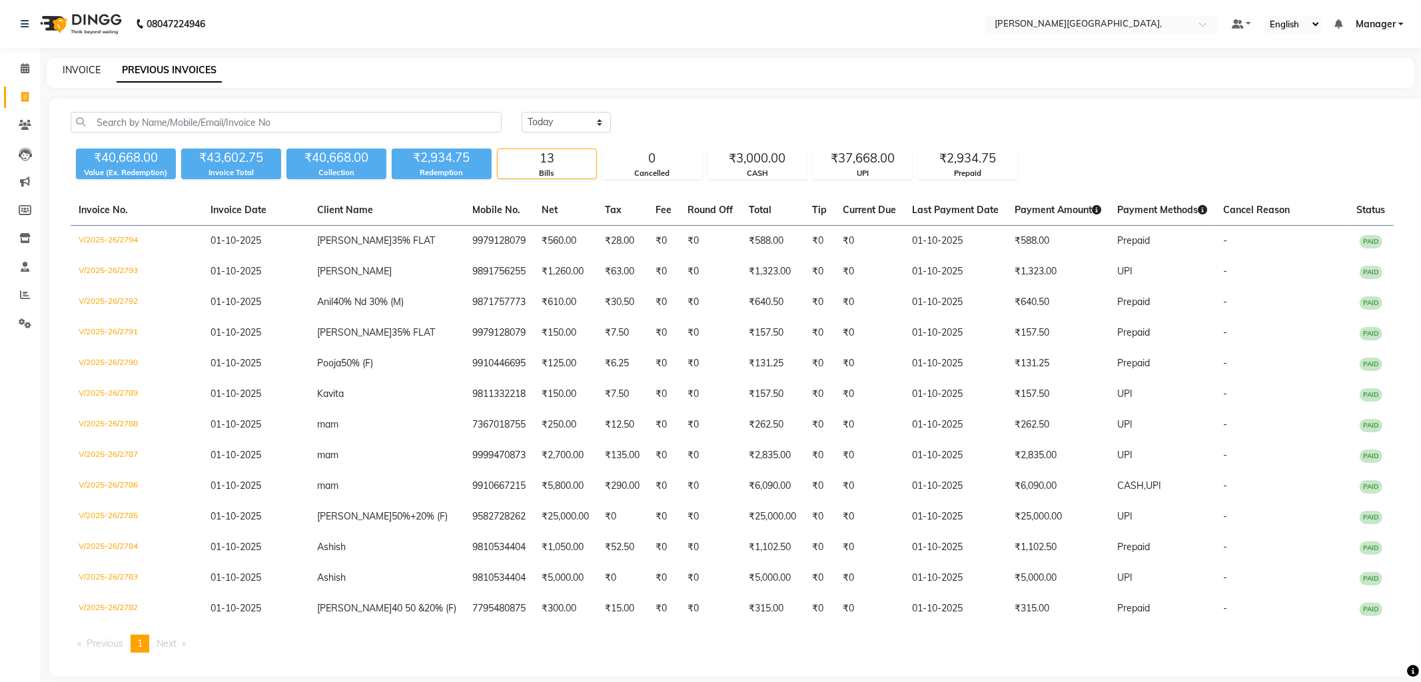
select select "6483"
select select "service"
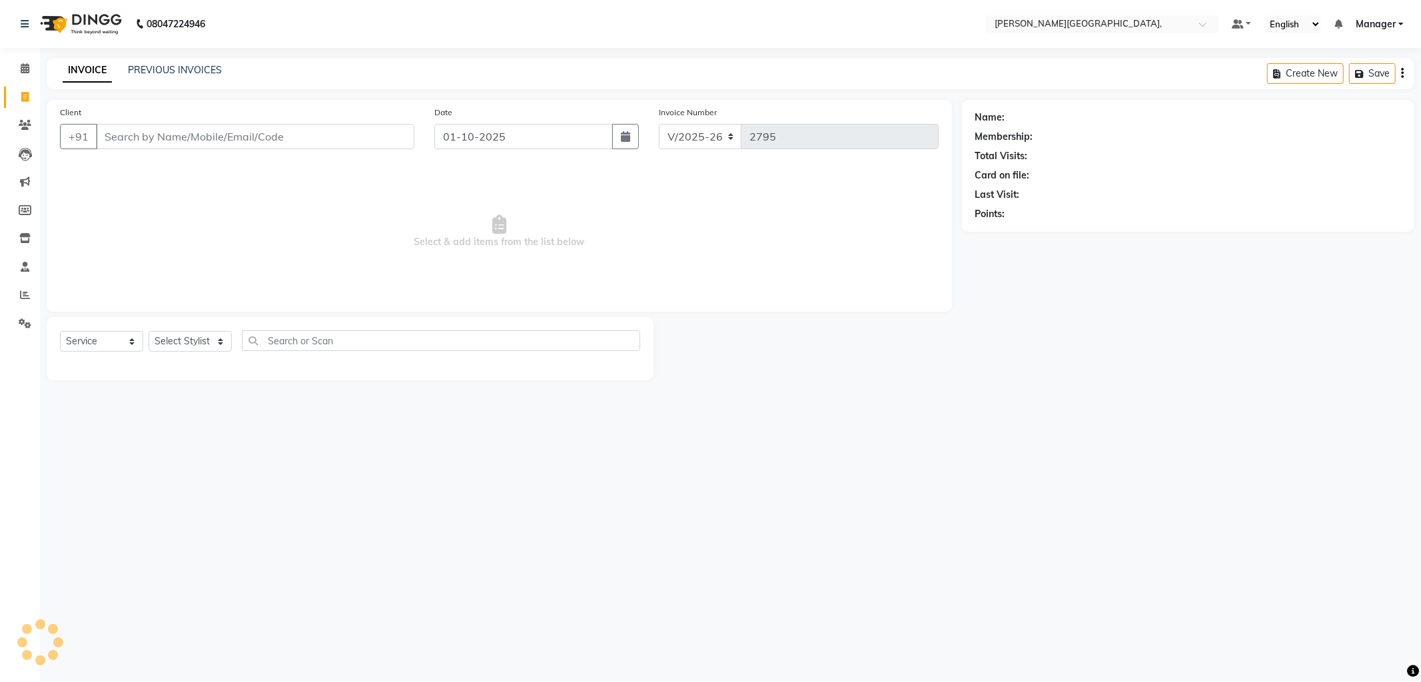
click at [258, 136] on input "Client" at bounding box center [255, 136] width 319 height 25
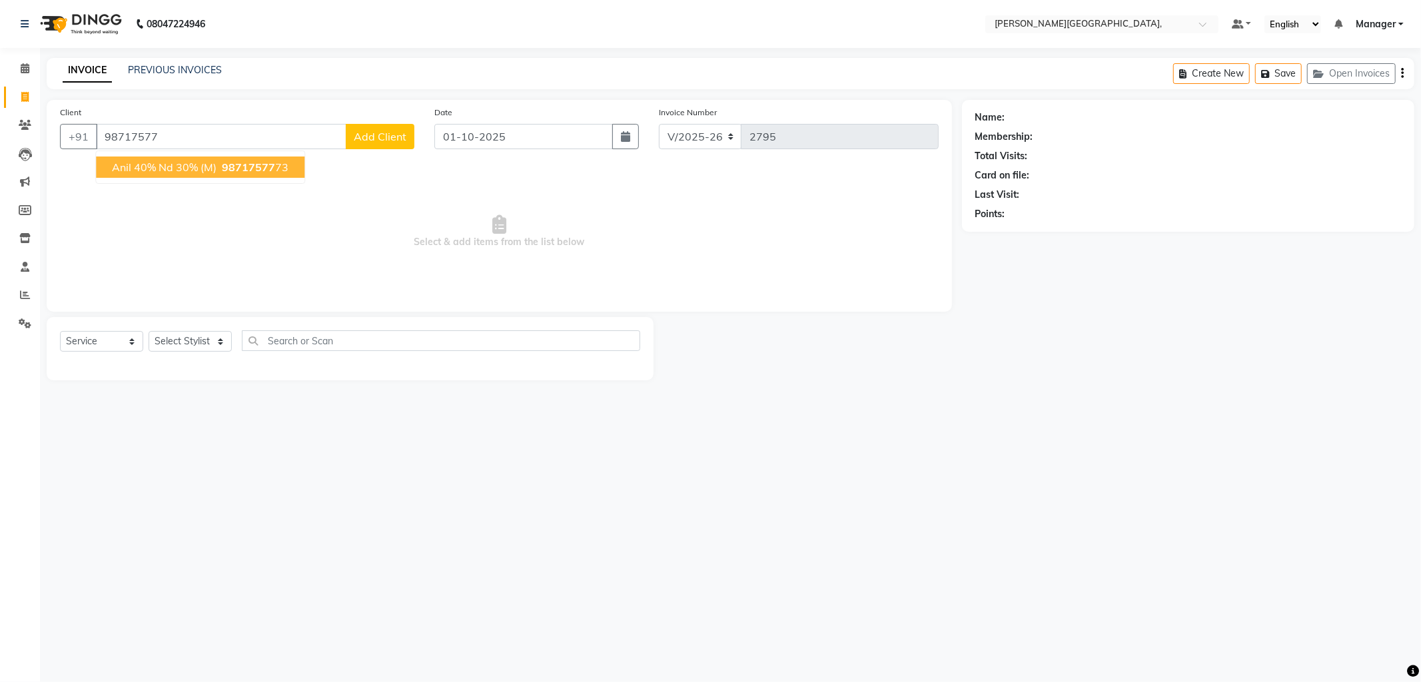
click at [245, 170] on span "98717577" at bounding box center [248, 167] width 53 height 13
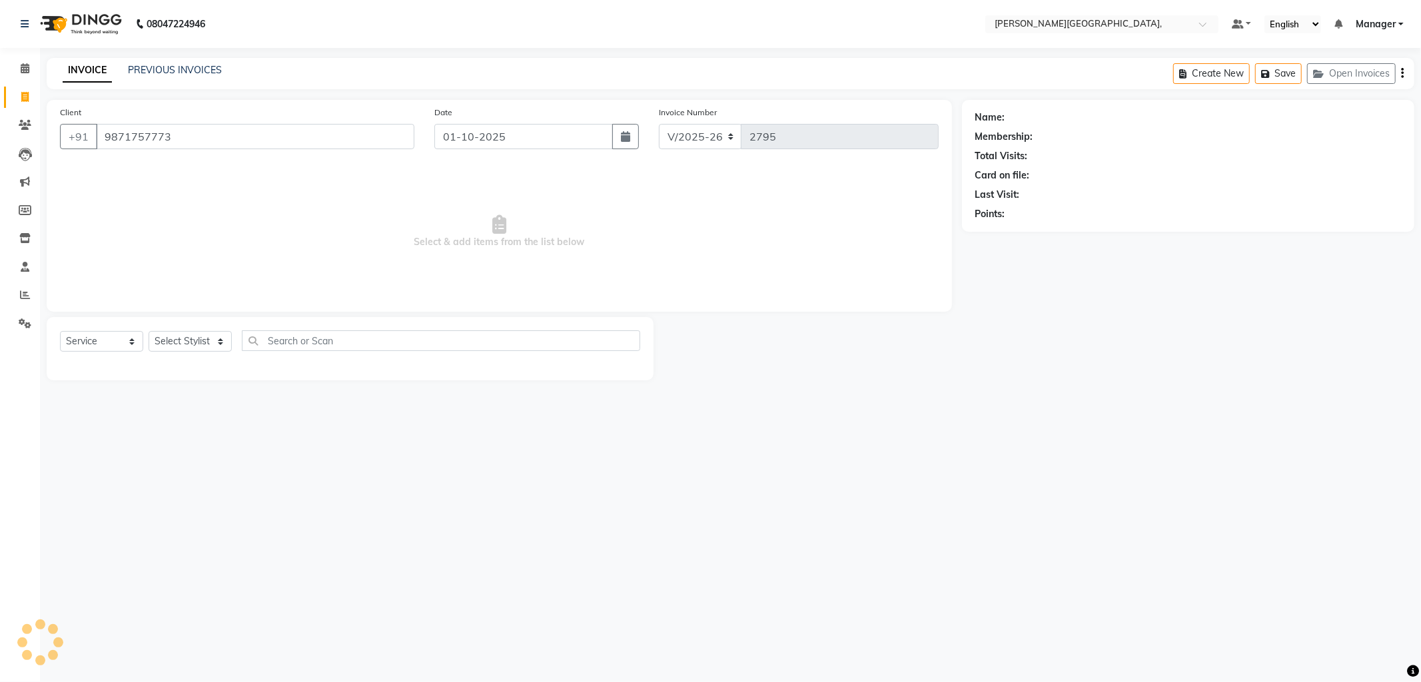
type input "9871757773"
select select "1: Object"
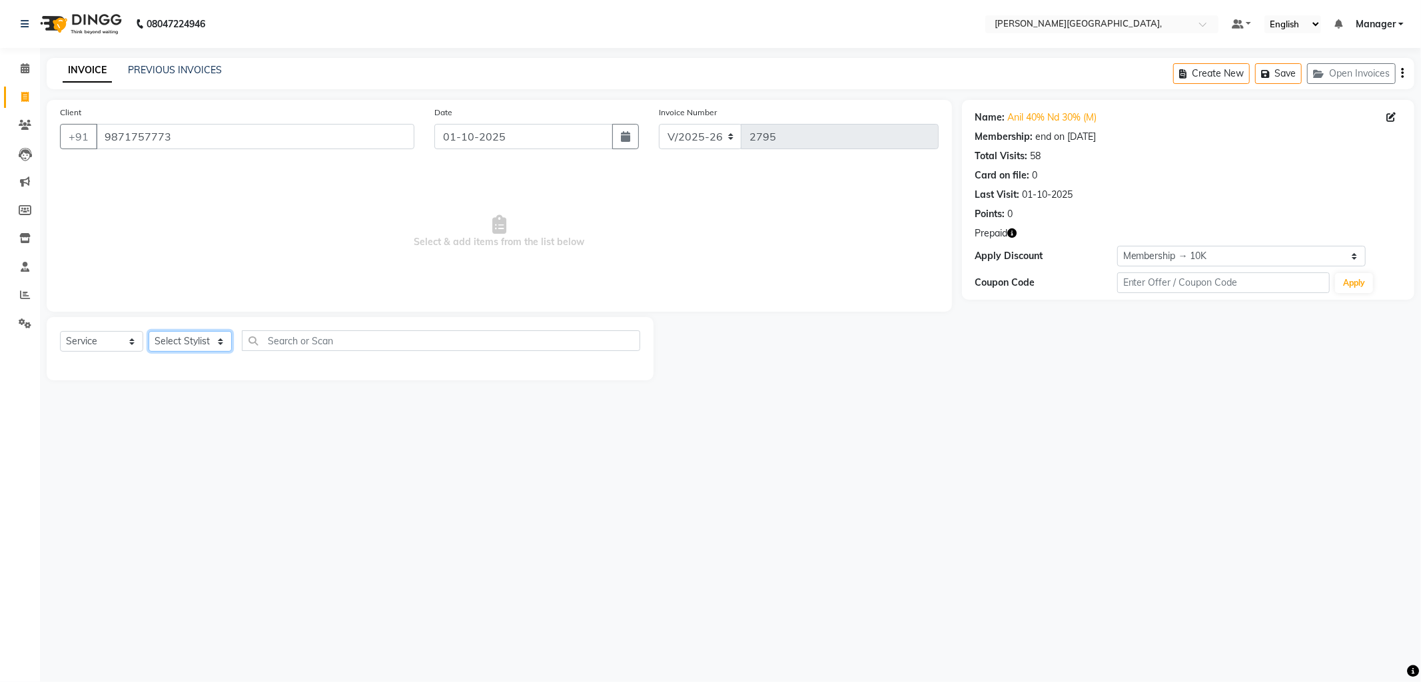
click at [189, 334] on select "Select Stylist [PERSON_NAME] [PERSON_NAME] nails Manager [PERSON_NAME]" at bounding box center [190, 341] width 83 height 21
select select "83621"
click at [149, 332] on select "Select Stylist [PERSON_NAME] [PERSON_NAME] nails Manager [PERSON_NAME]" at bounding box center [190, 341] width 83 height 21
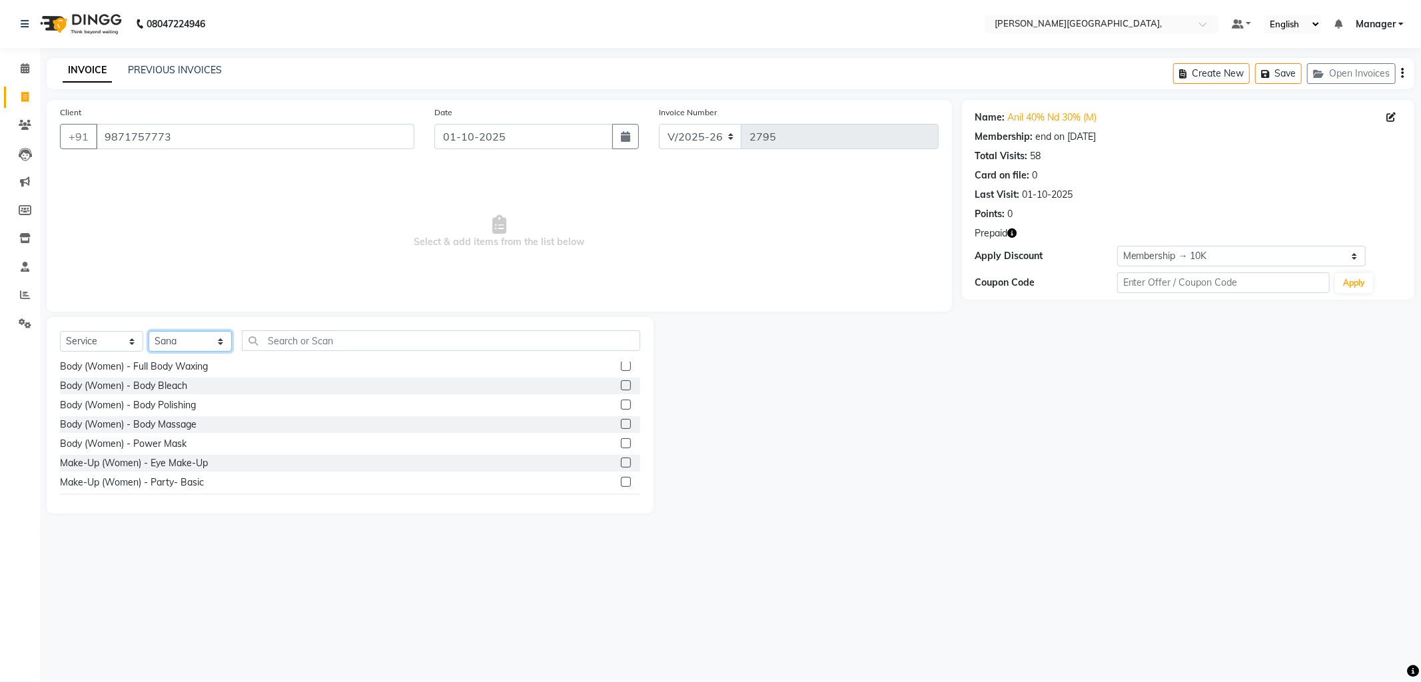
scroll to position [2261, 0]
click at [621, 481] on label at bounding box center [626, 485] width 10 height 10
click at [621, 482] on input "checkbox" at bounding box center [625, 486] width 9 height 9
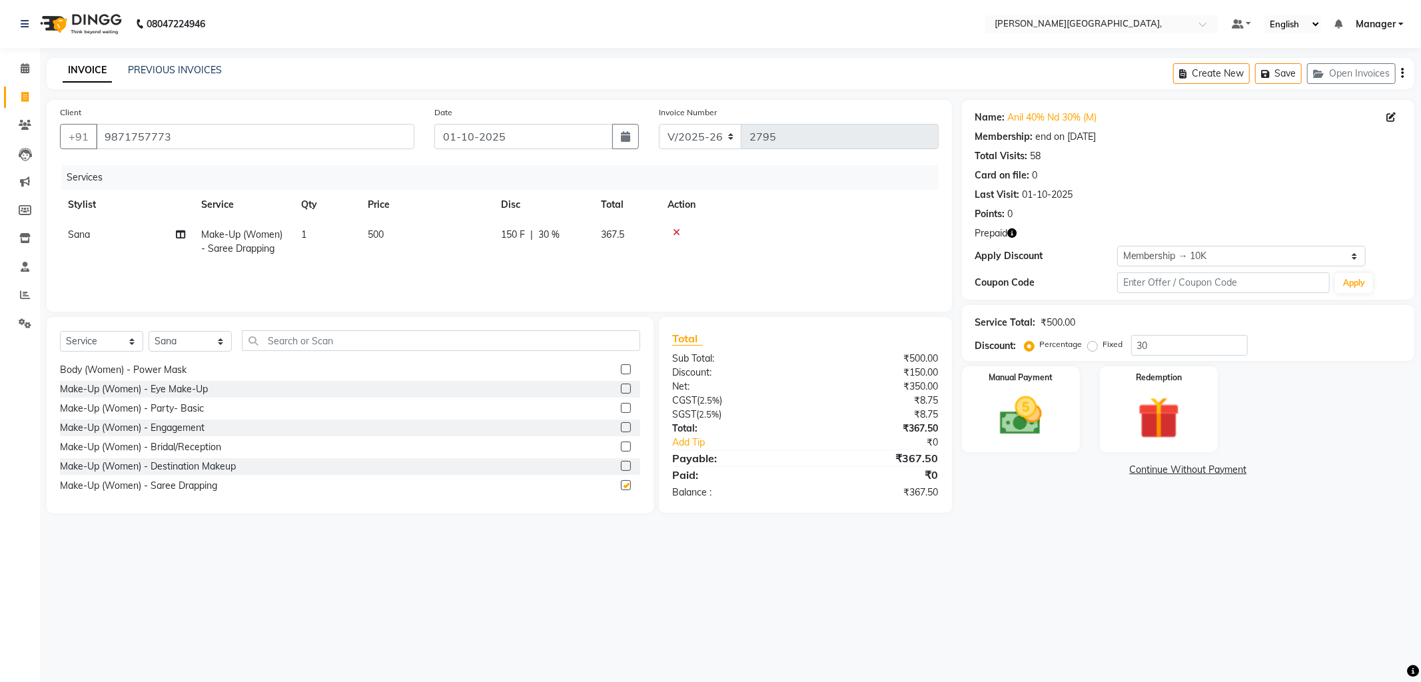
checkbox input "false"
click at [1191, 416] on img at bounding box center [1159, 418] width 71 height 55
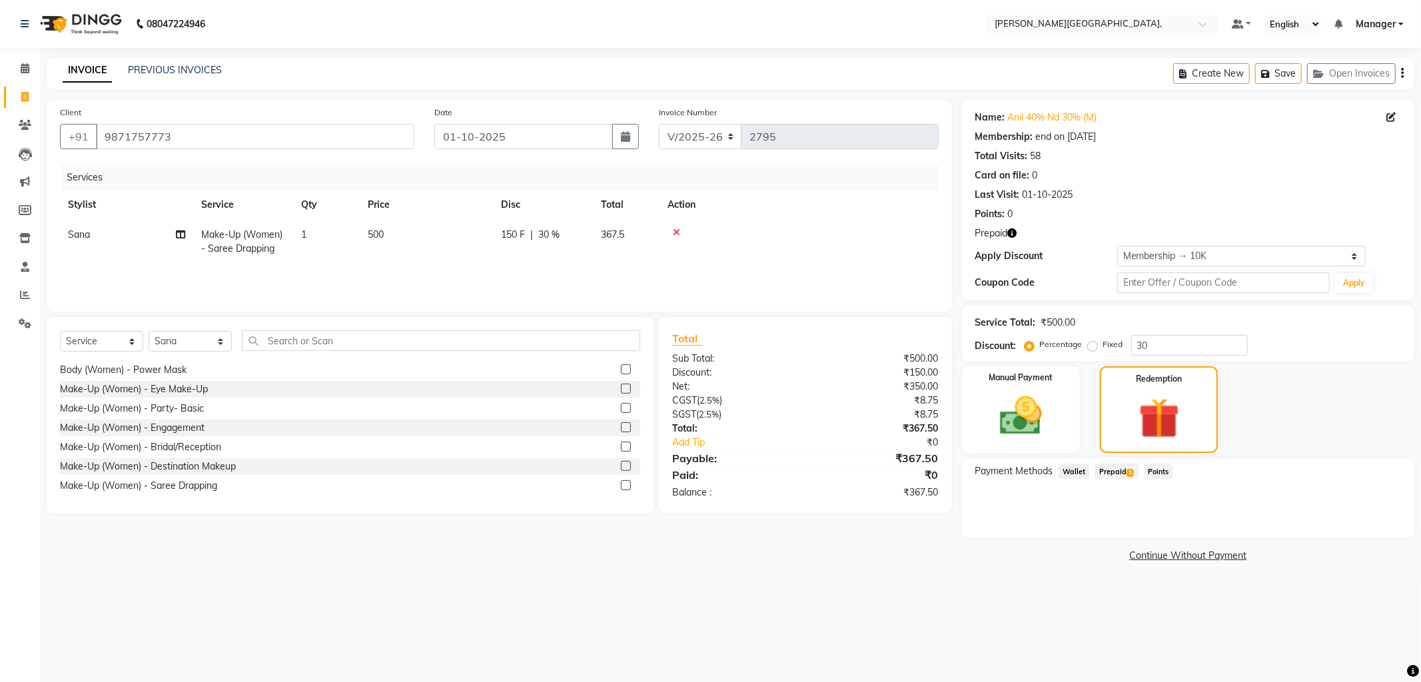
click at [1108, 470] on span "Prepaid 1" at bounding box center [1116, 471] width 43 height 15
click at [1031, 404] on img at bounding box center [1021, 416] width 71 height 51
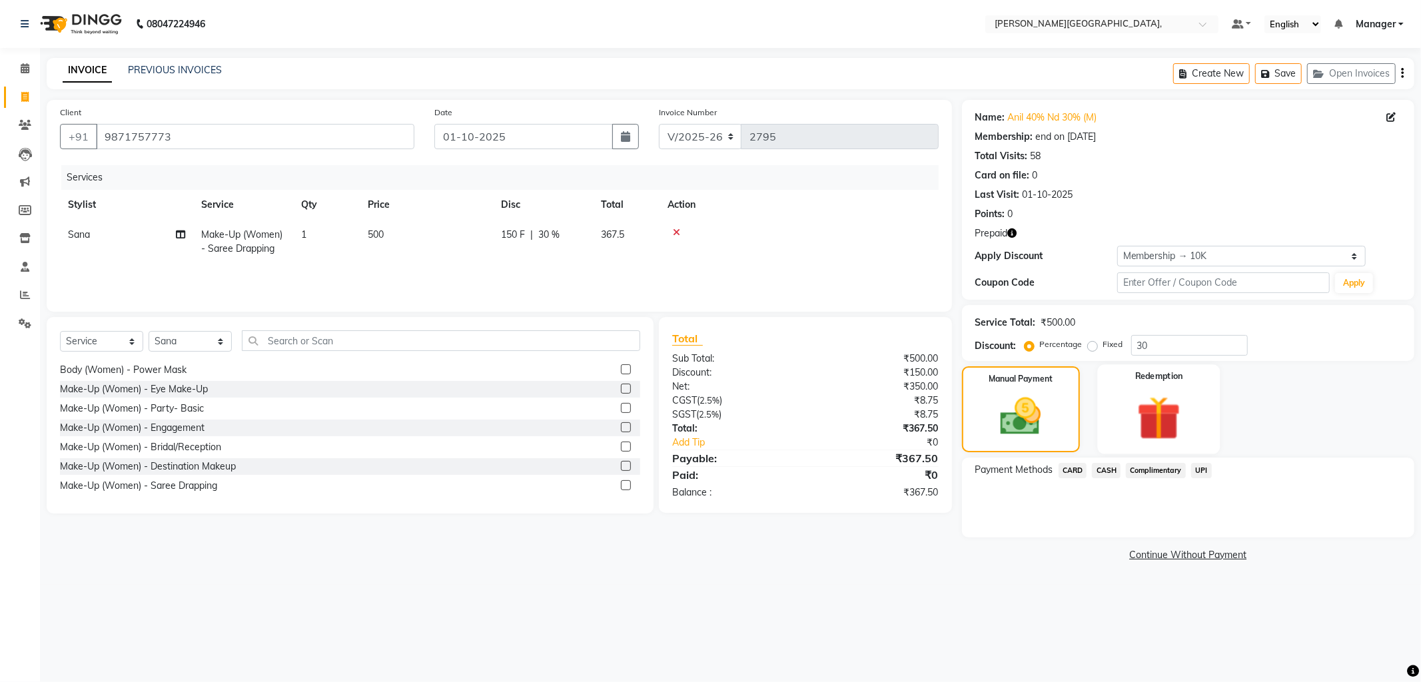
click at [1168, 415] on img at bounding box center [1159, 418] width 71 height 55
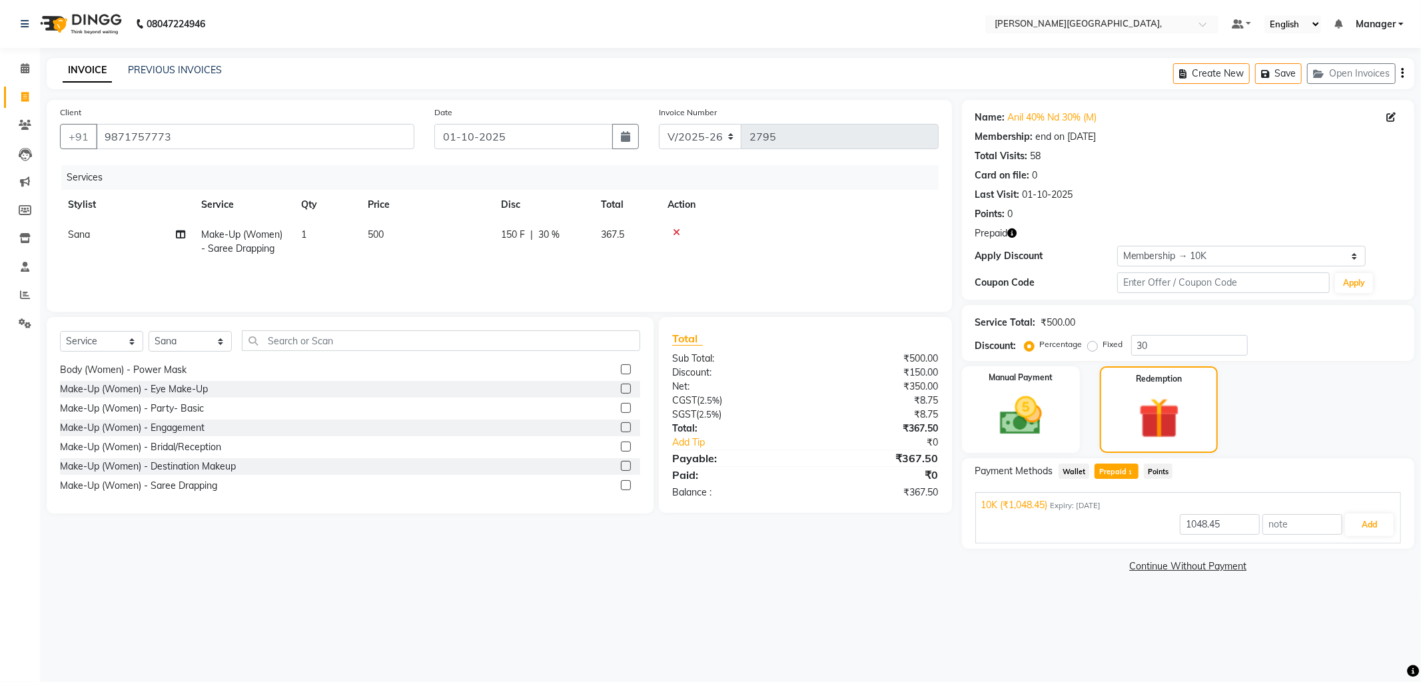
click at [1112, 470] on span "Prepaid 1" at bounding box center [1116, 471] width 43 height 15
type input "367.5"
click at [1108, 467] on span "Prepaid 1" at bounding box center [1116, 471] width 43 height 15
click at [1369, 521] on button "Add" at bounding box center [1369, 525] width 49 height 23
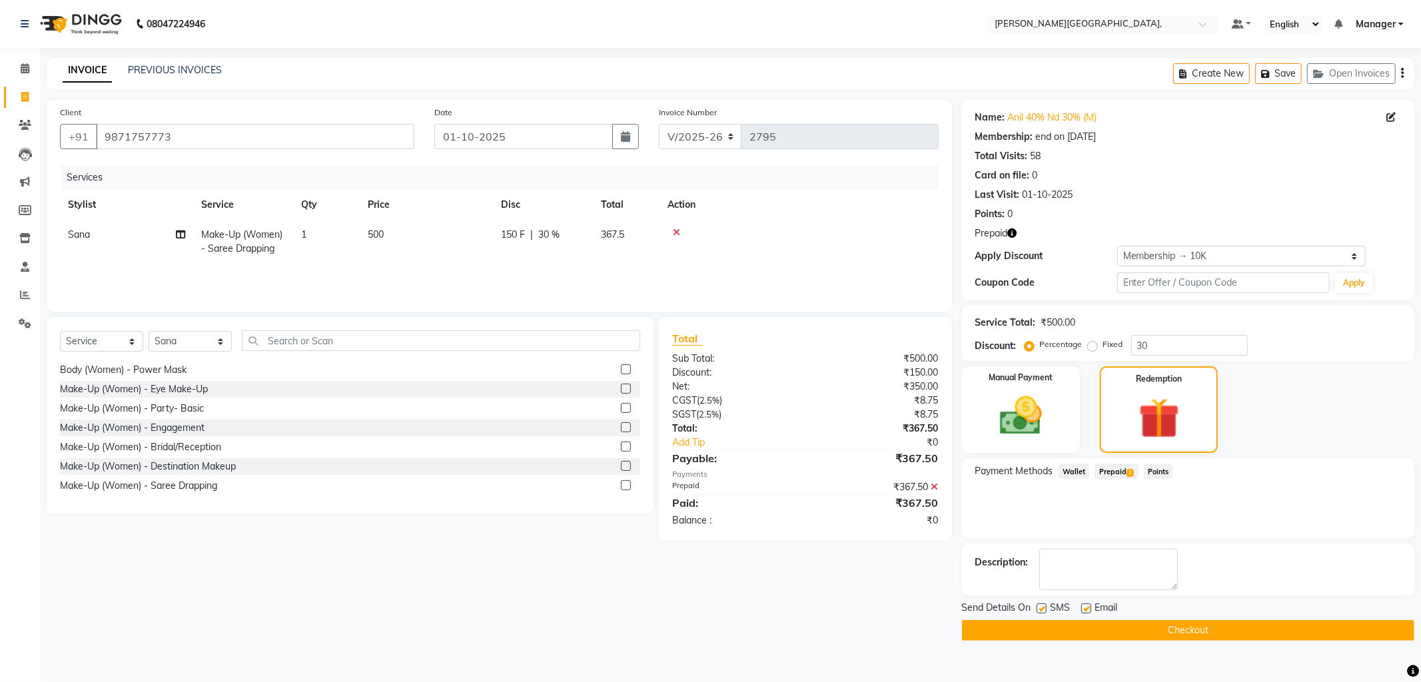
click at [1221, 632] on button "Checkout" at bounding box center [1188, 630] width 452 height 21
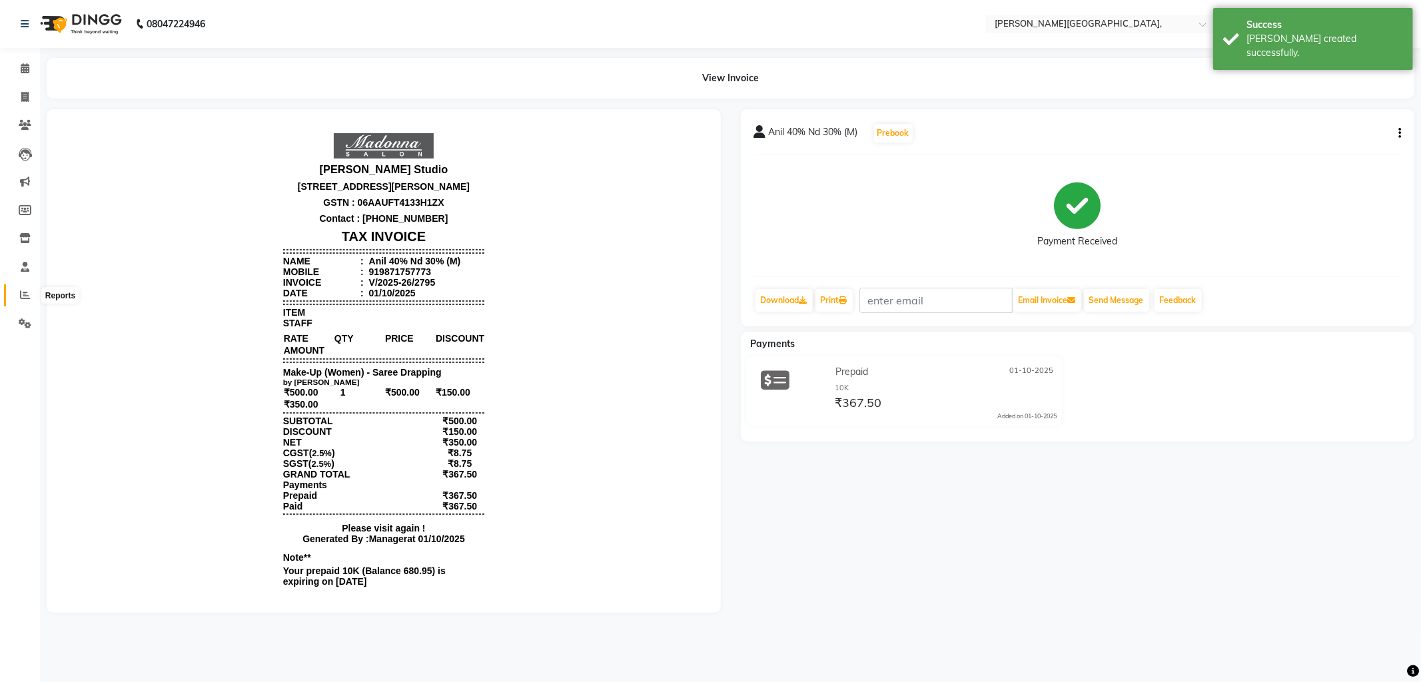
click at [23, 291] on icon at bounding box center [25, 295] width 10 height 10
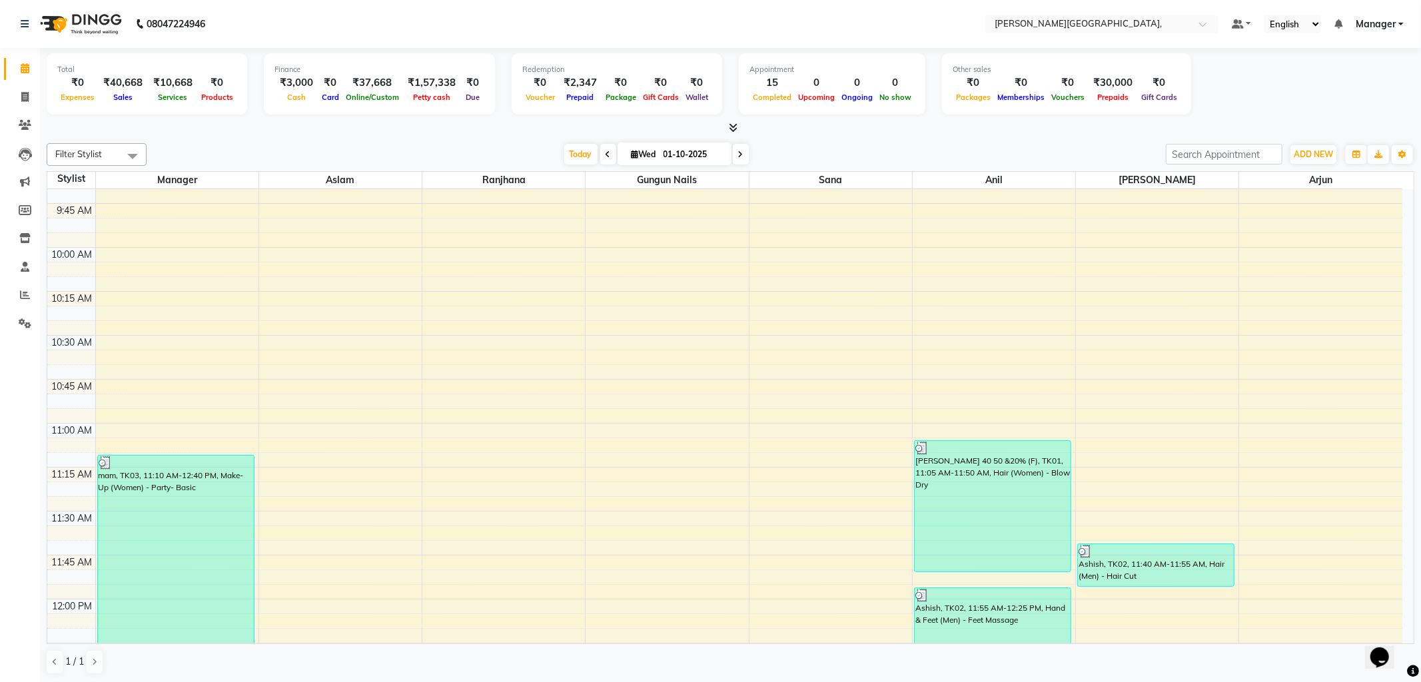
scroll to position [592, 0]
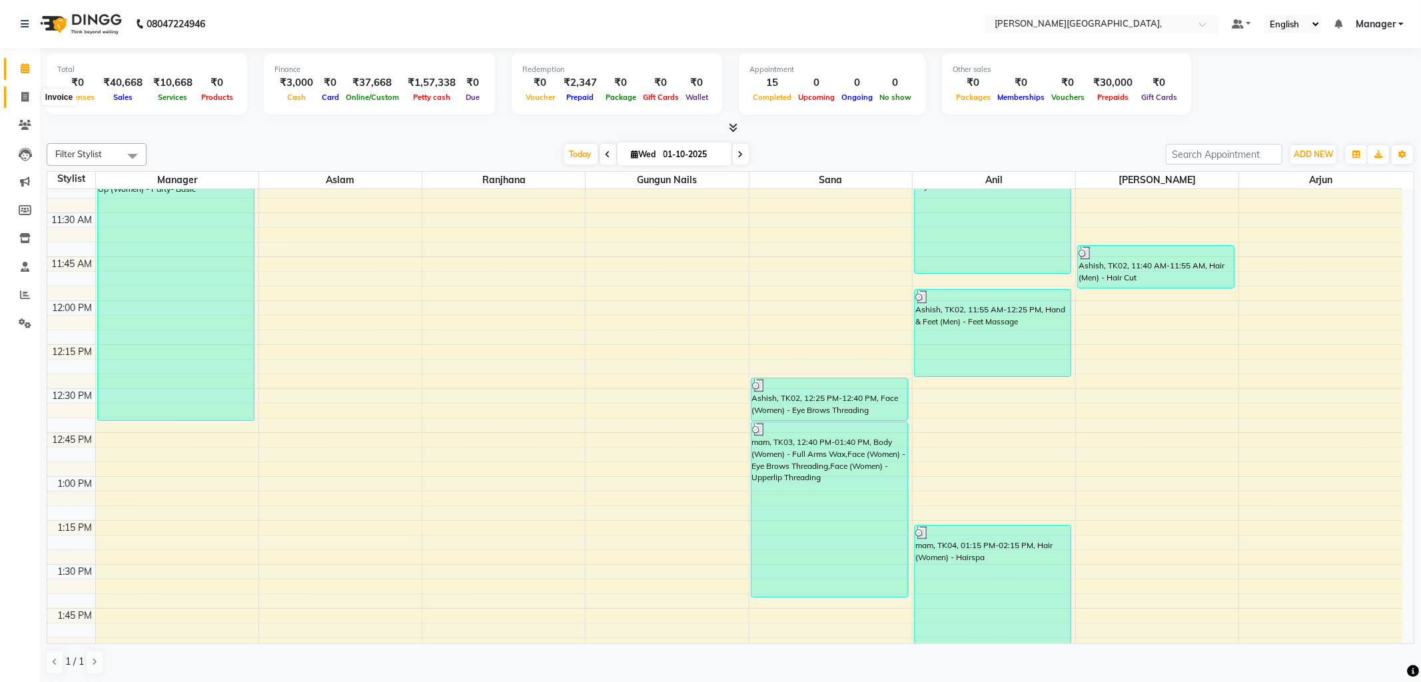
click at [23, 97] on icon at bounding box center [24, 97] width 7 height 10
select select "6483"
select select "service"
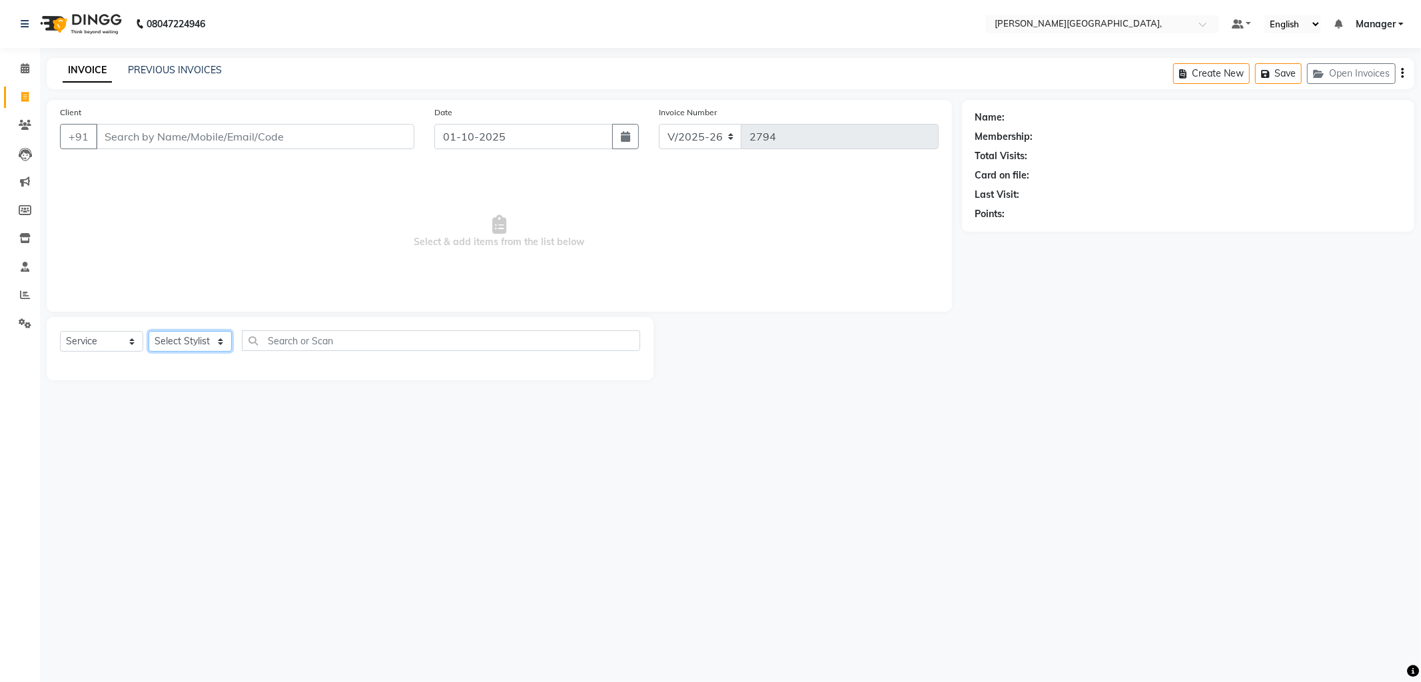
click at [181, 337] on select "Select Stylist [PERSON_NAME] [PERSON_NAME] nails Manager [PERSON_NAME]" at bounding box center [190, 341] width 83 height 21
select select "83621"
click at [149, 332] on select "Select Stylist [PERSON_NAME] [PERSON_NAME] nails Manager [PERSON_NAME]" at bounding box center [190, 341] width 83 height 21
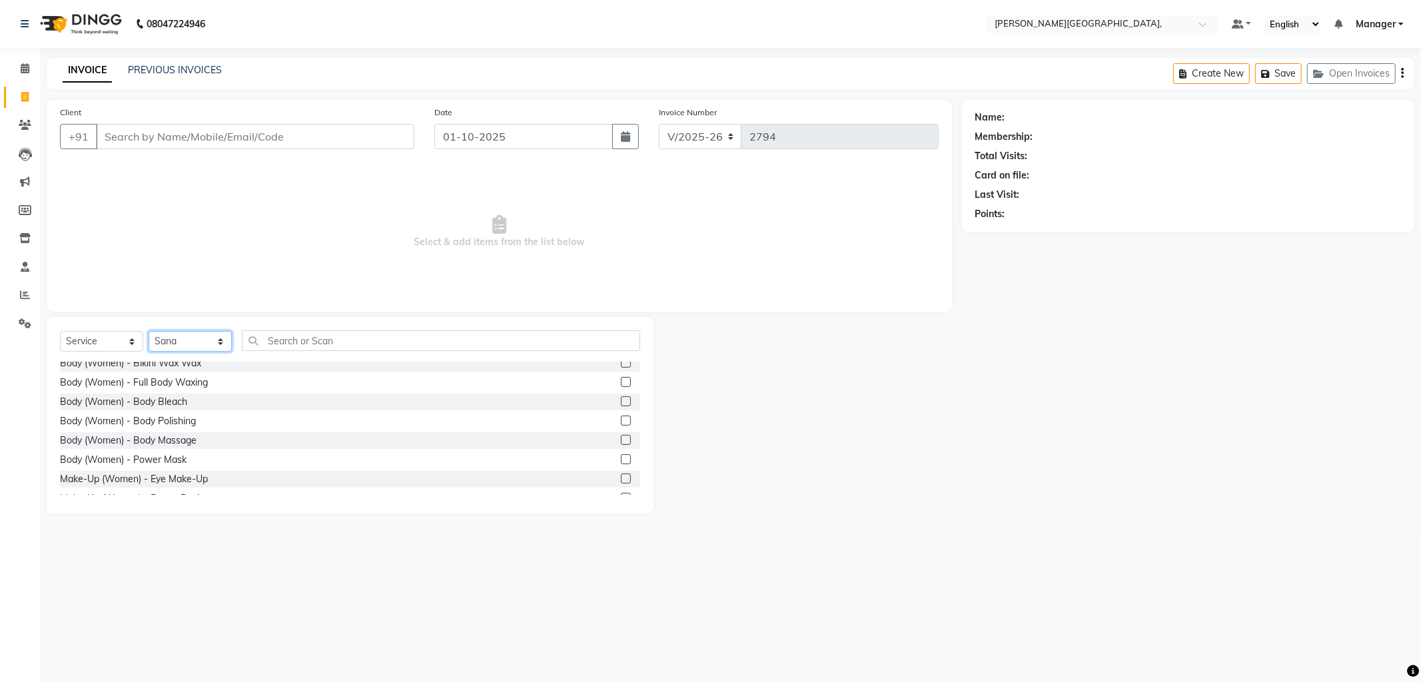
scroll to position [2261, 0]
click at [621, 483] on label at bounding box center [626, 485] width 10 height 10
click at [621, 483] on input "checkbox" at bounding box center [625, 486] width 9 height 9
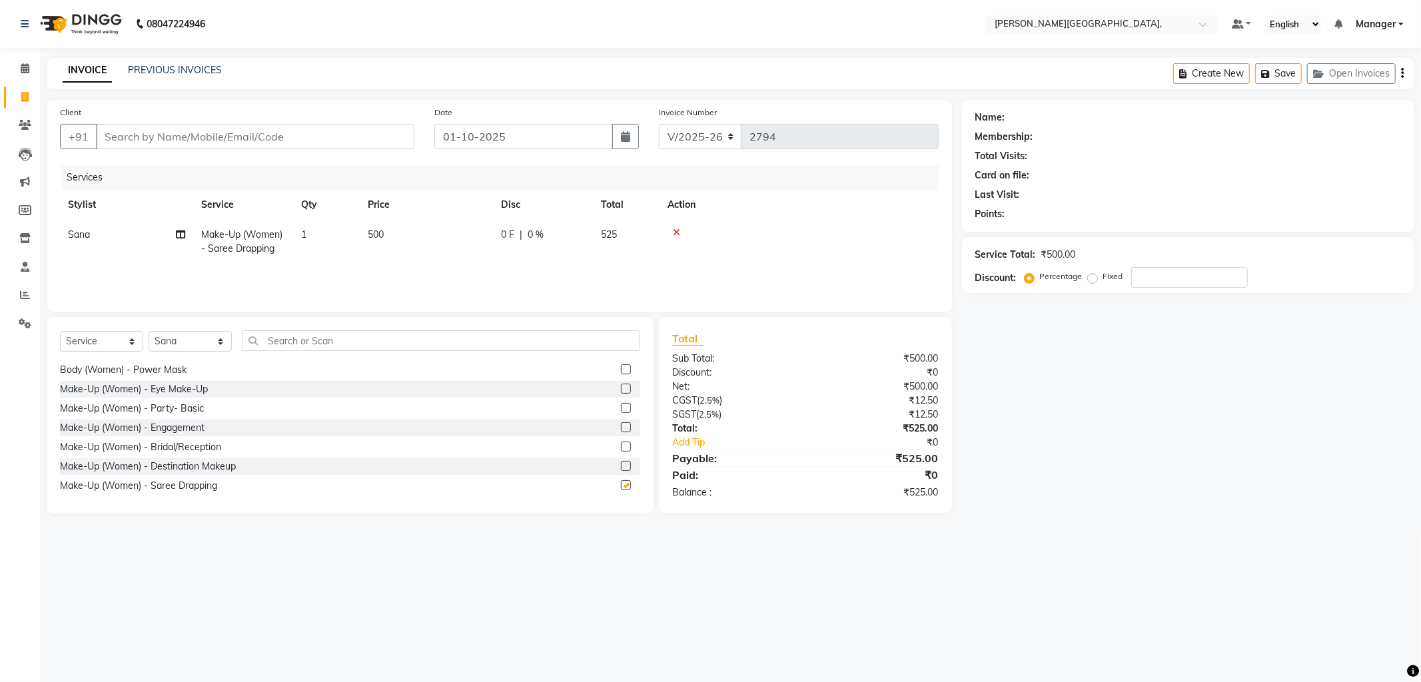
checkbox input "false"
click at [404, 135] on input "Client" at bounding box center [255, 136] width 319 height 25
